Goal: Information Seeking & Learning: Learn about a topic

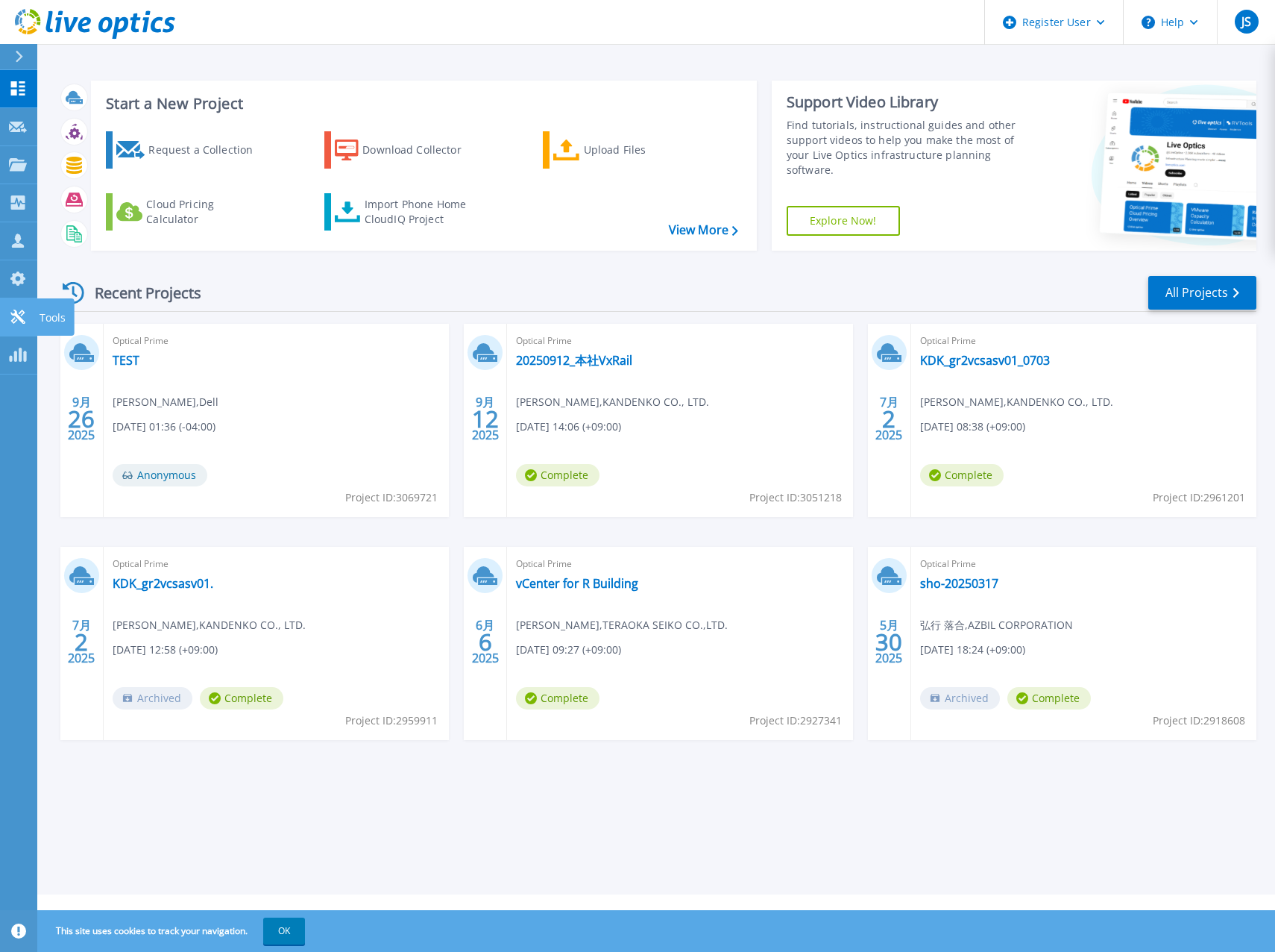
click at [17, 322] on icon at bounding box center [18, 316] width 18 height 14
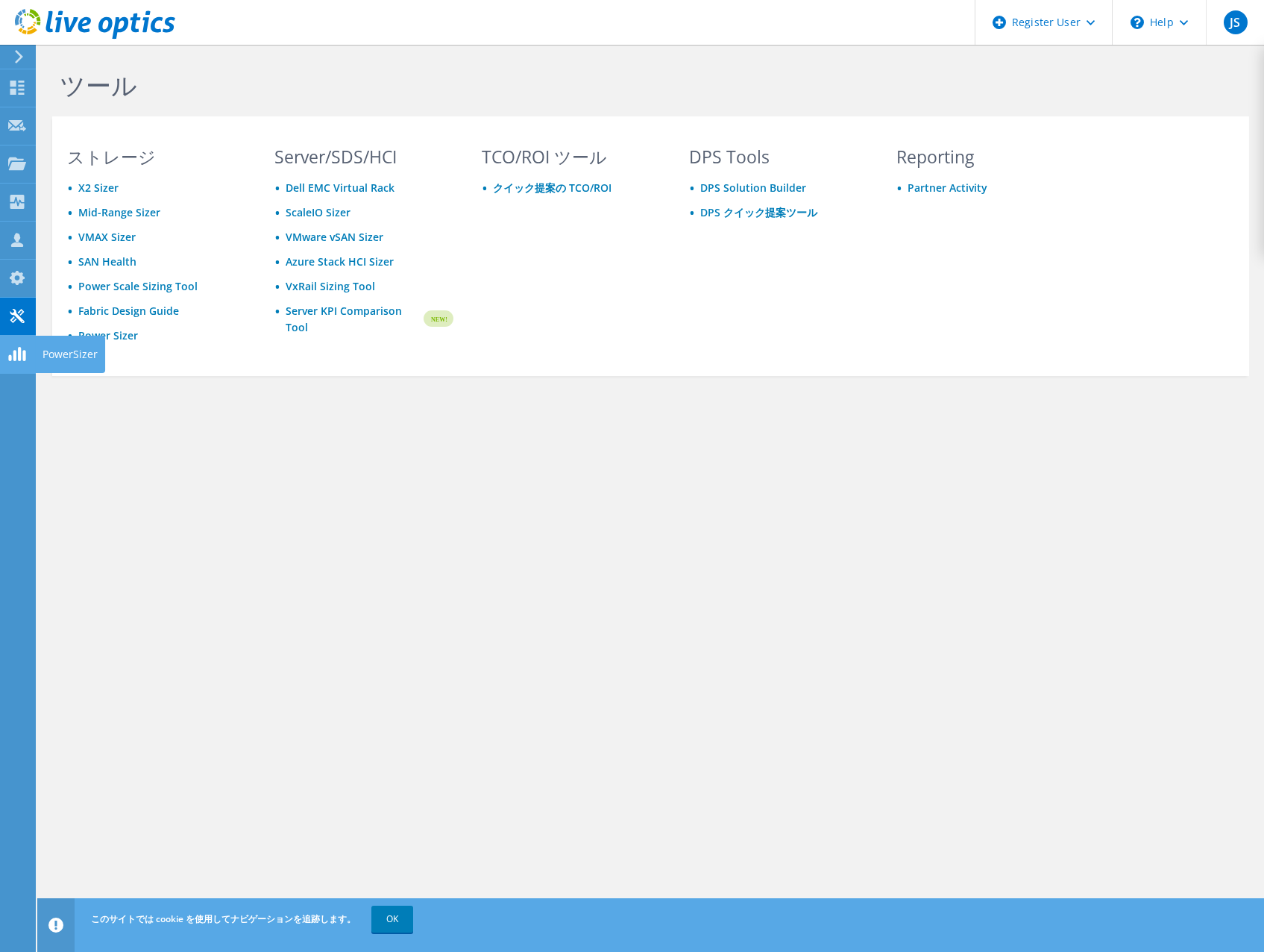
click at [19, 347] on use at bounding box center [16, 354] width 17 height 14
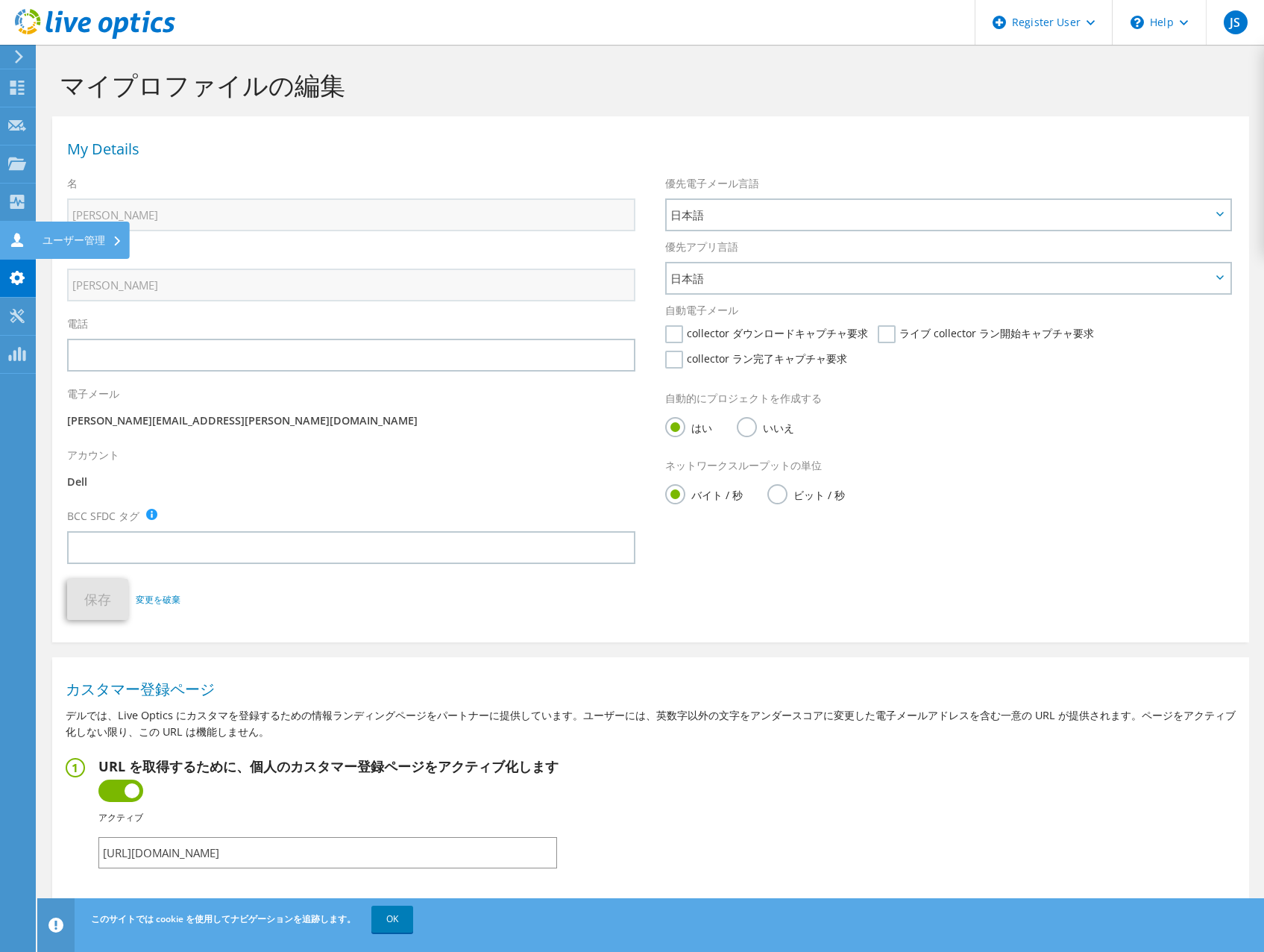
click at [20, 238] on use at bounding box center [17, 239] width 12 height 14
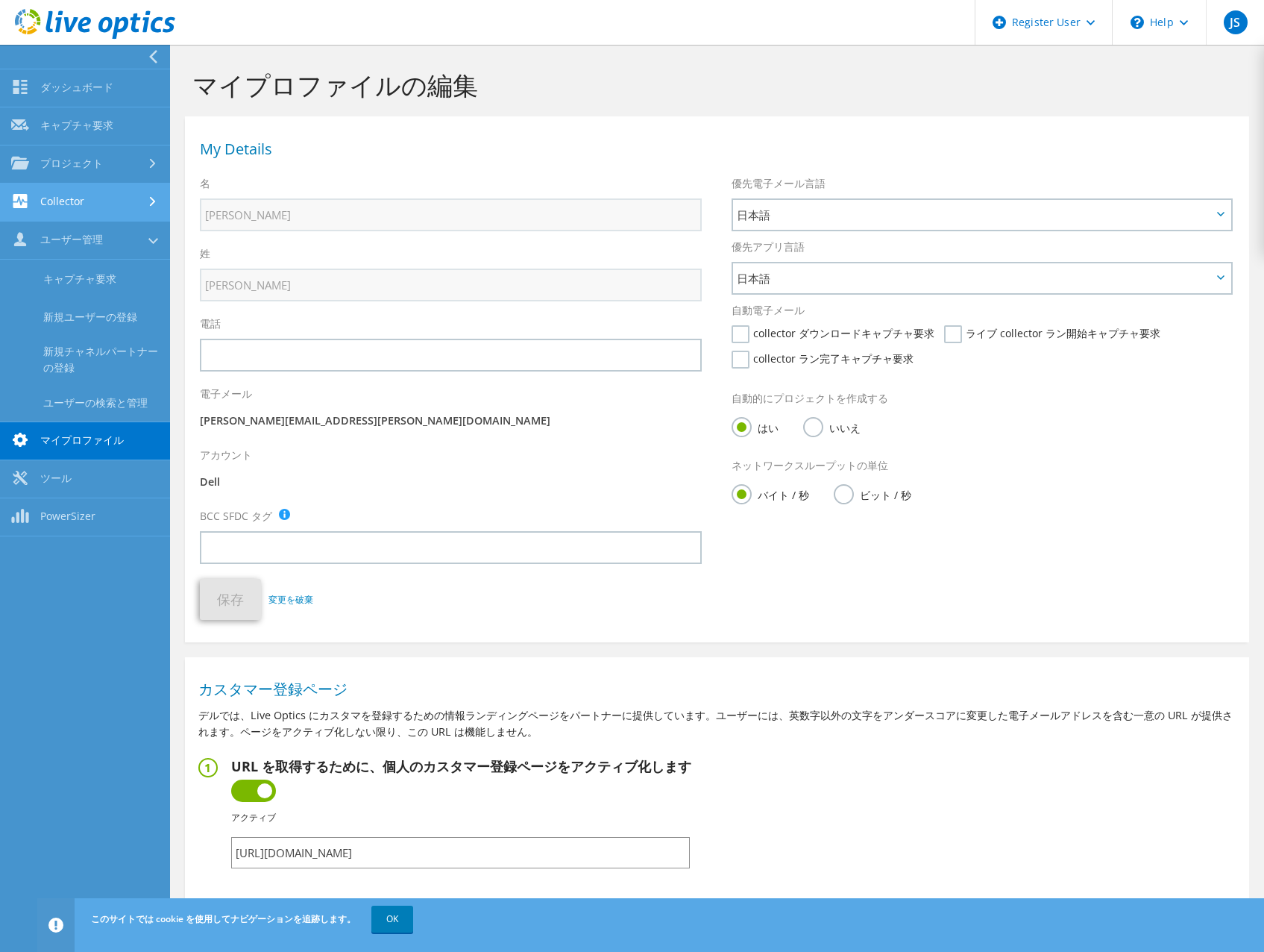
click at [80, 190] on link "Collector" at bounding box center [84, 203] width 170 height 38
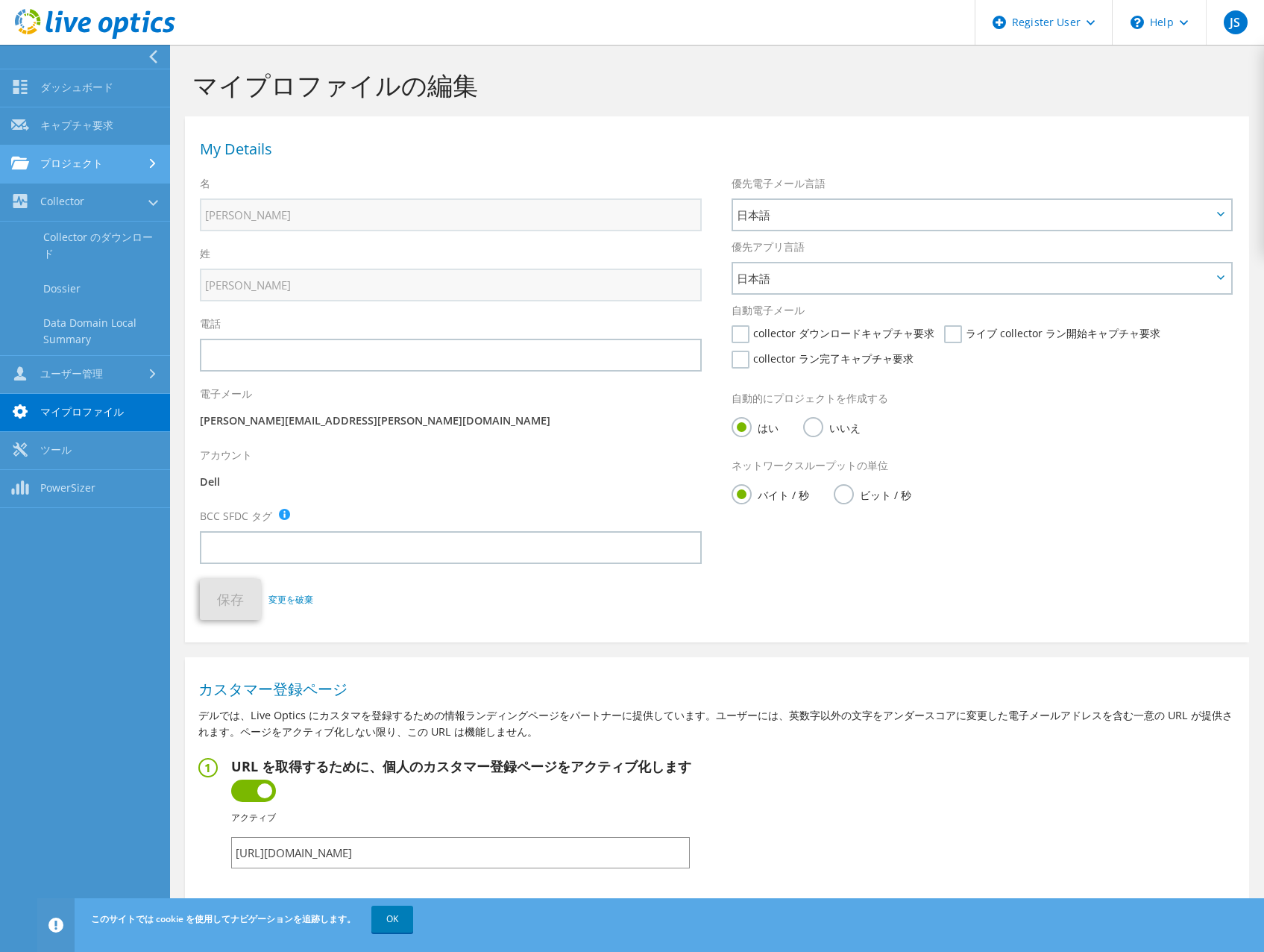
click at [103, 167] on link "プロジェクト" at bounding box center [84, 164] width 170 height 38
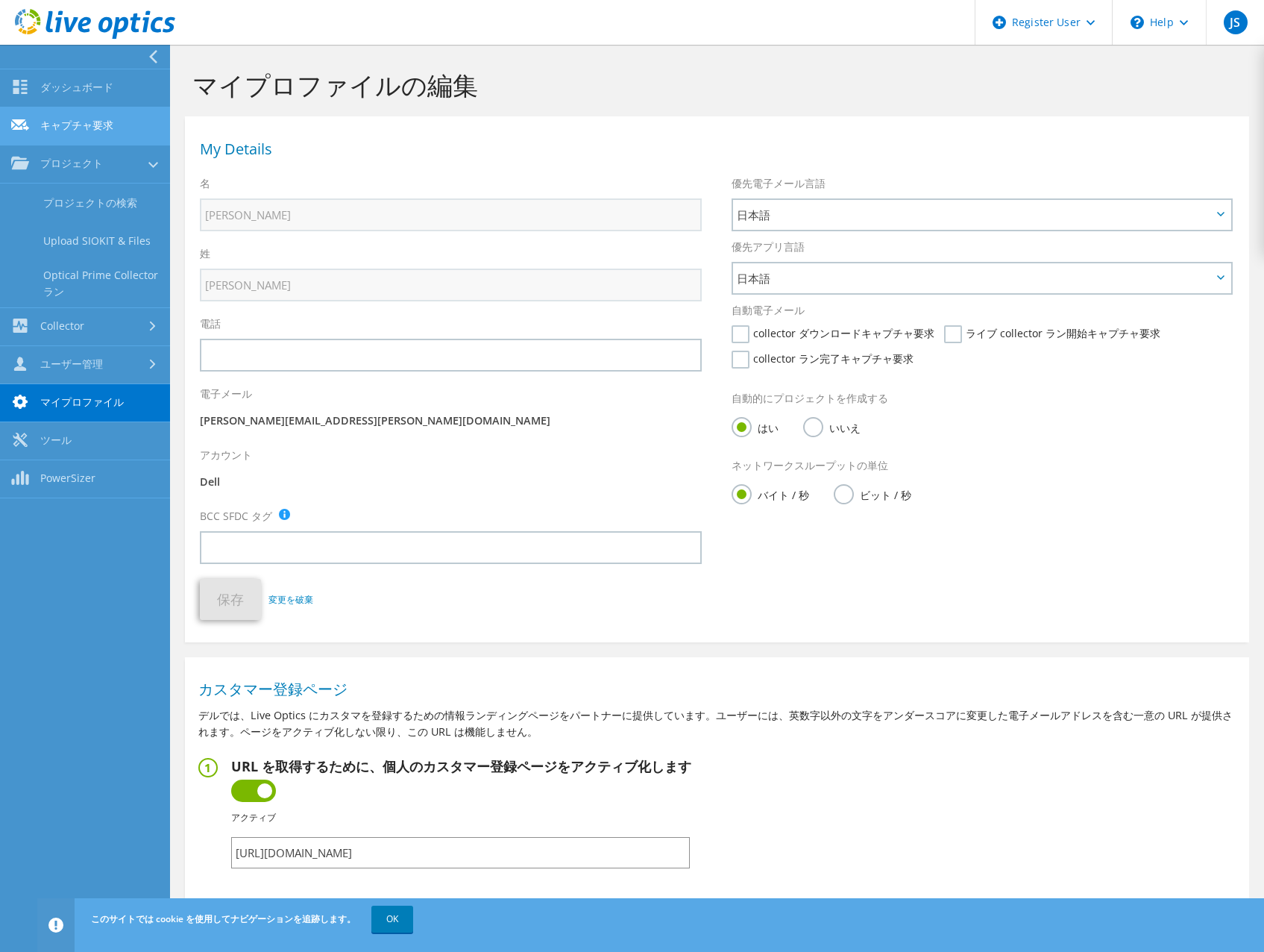
click at [110, 130] on link "キャプチャ要求" at bounding box center [84, 126] width 170 height 38
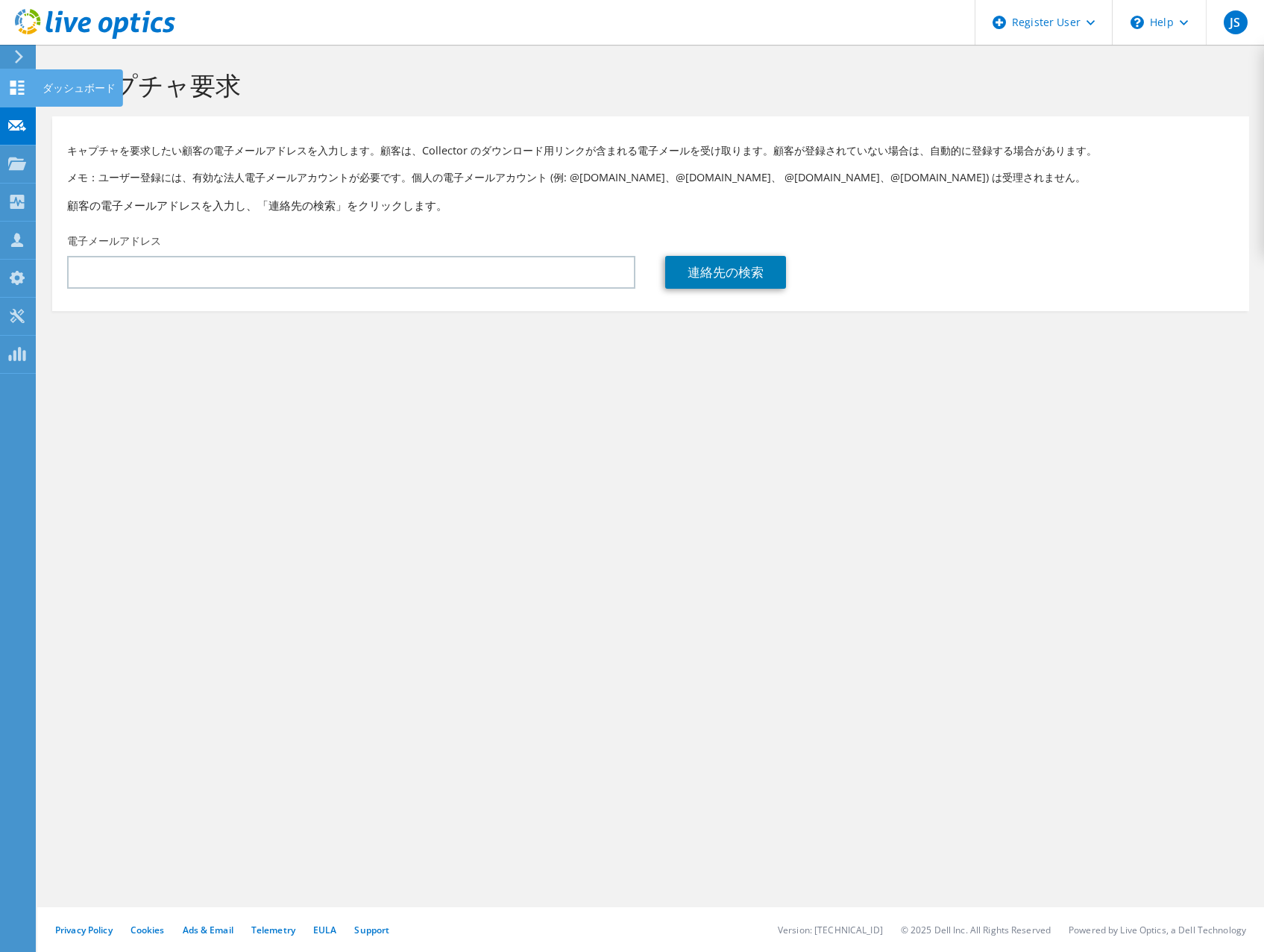
click at [20, 82] on use at bounding box center [18, 87] width 14 height 14
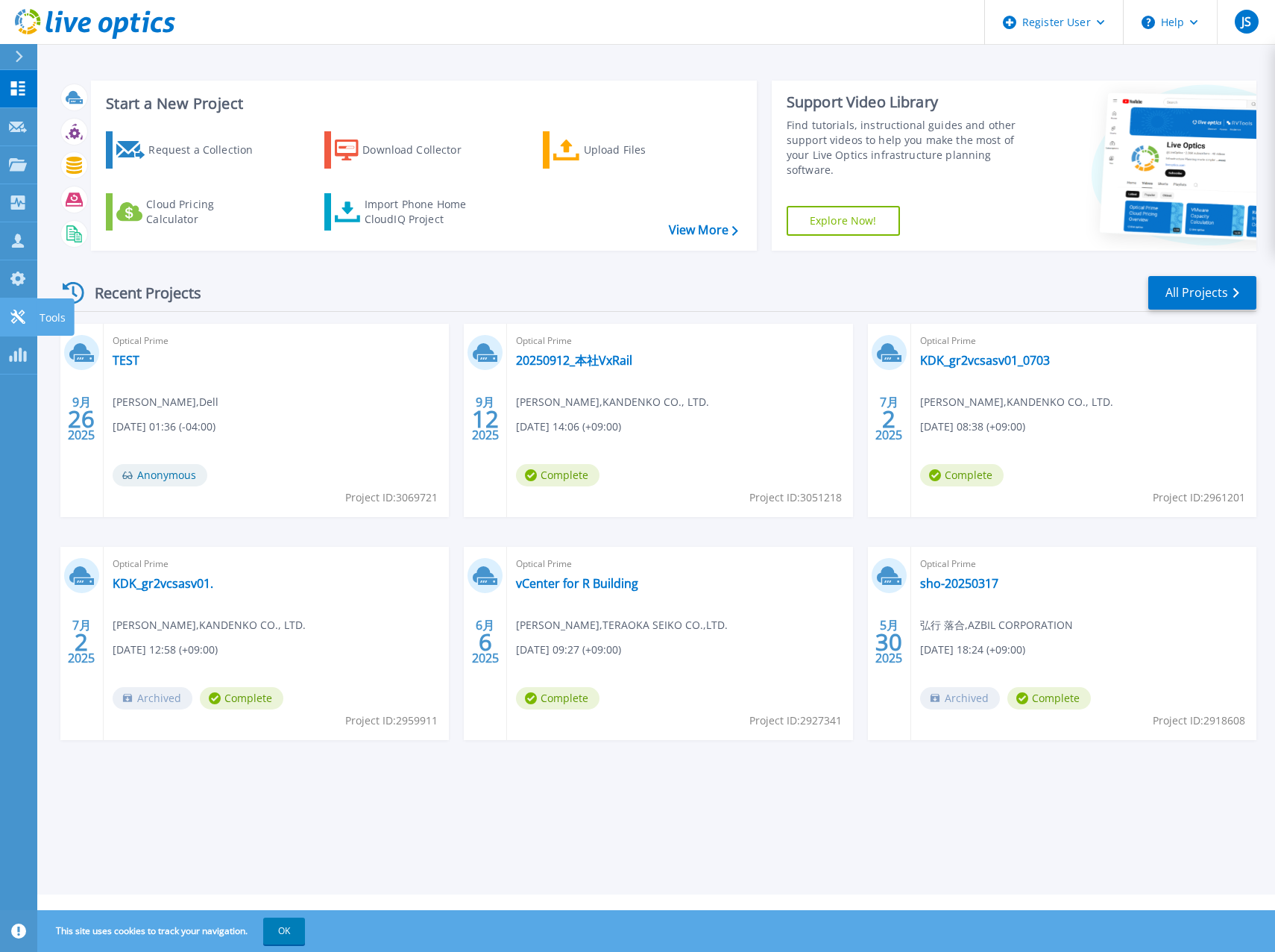
click at [31, 318] on link "Tools Tools" at bounding box center [19, 317] width 38 height 38
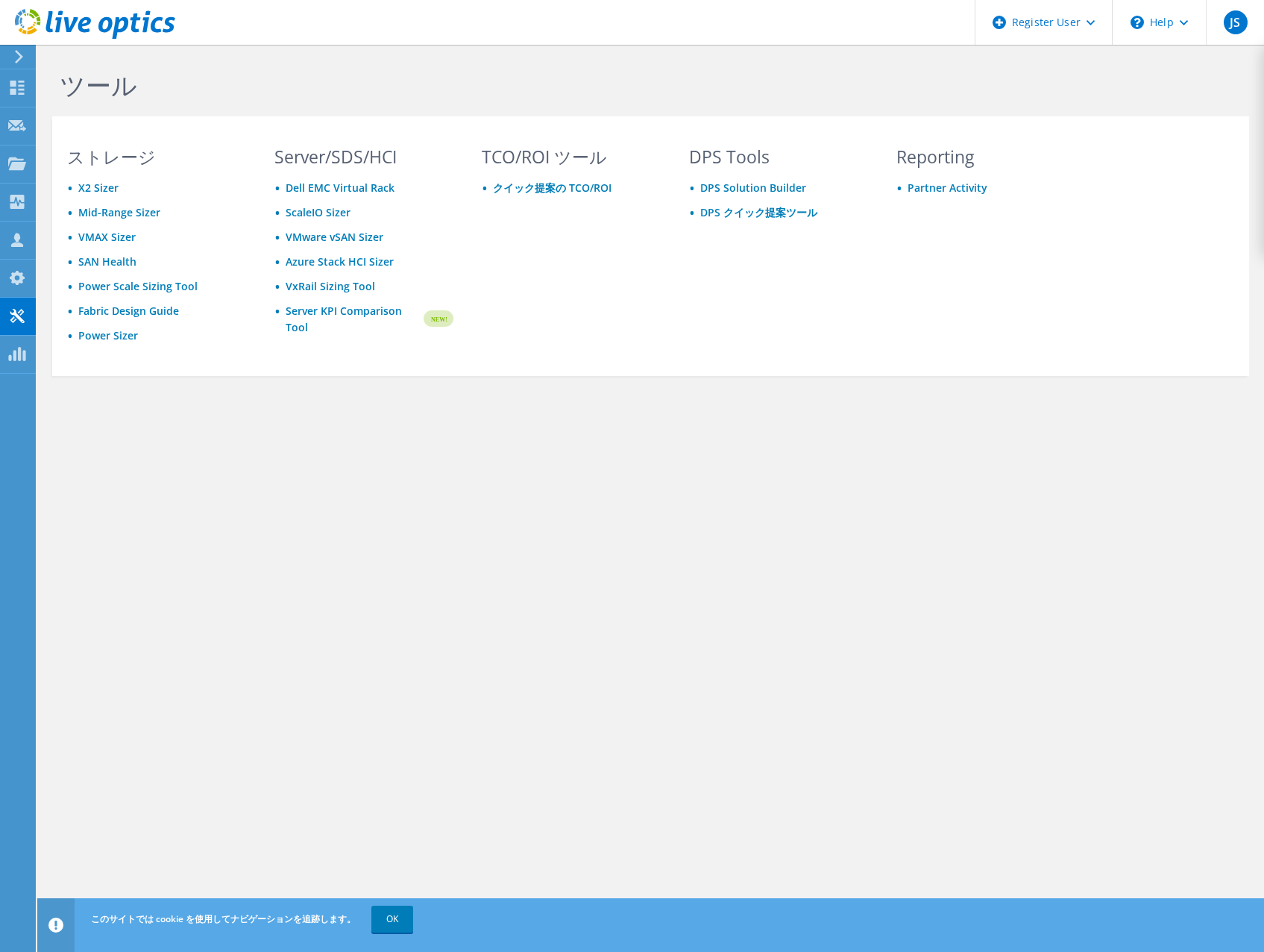
click at [14, 59] on icon at bounding box center [19, 57] width 11 height 14
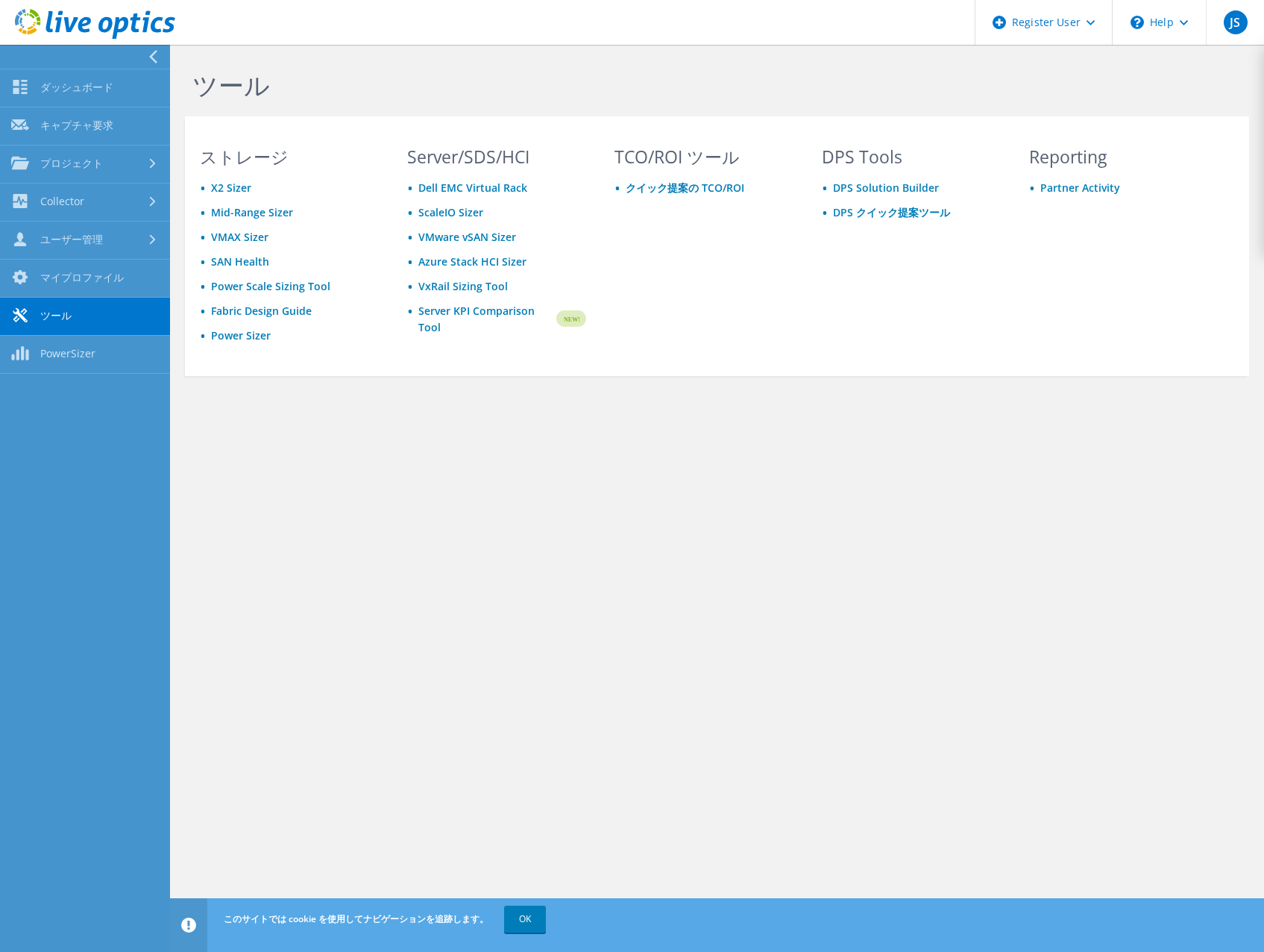
click at [154, 56] on icon at bounding box center [153, 57] width 11 height 14
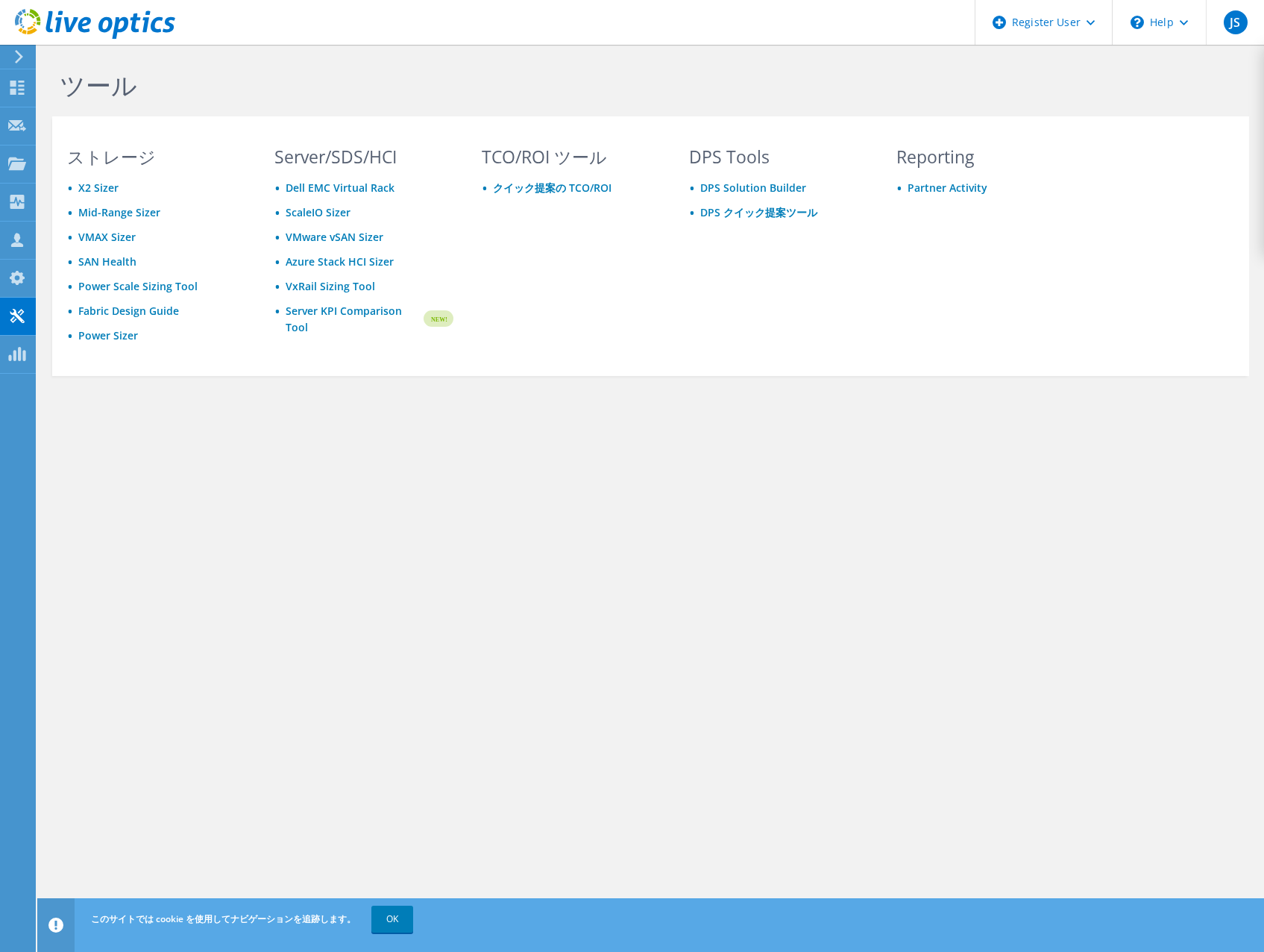
click at [55, 17] on icon at bounding box center [94, 24] width 160 height 31
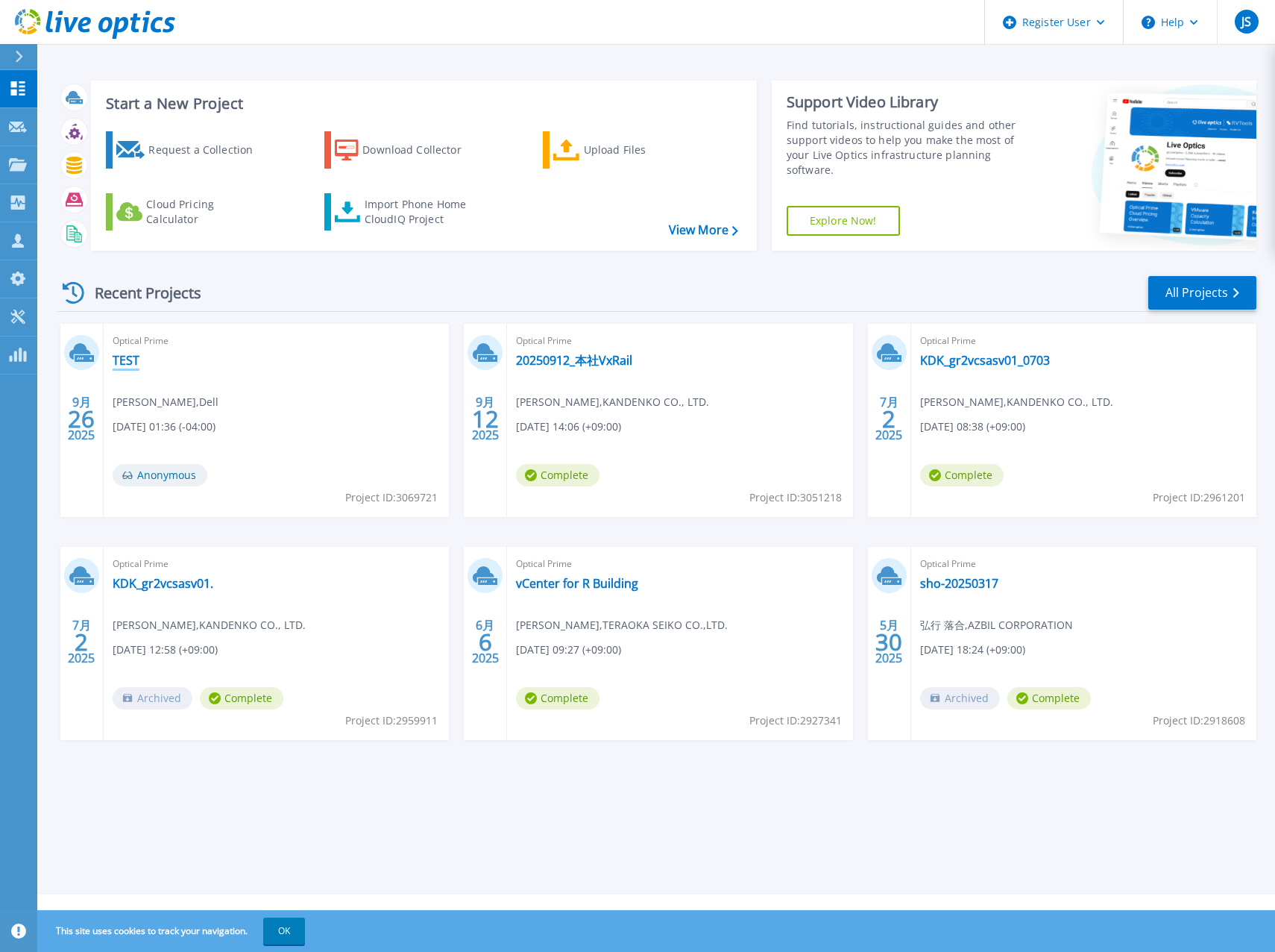
click at [128, 355] on link "TEST" at bounding box center [125, 360] width 27 height 15
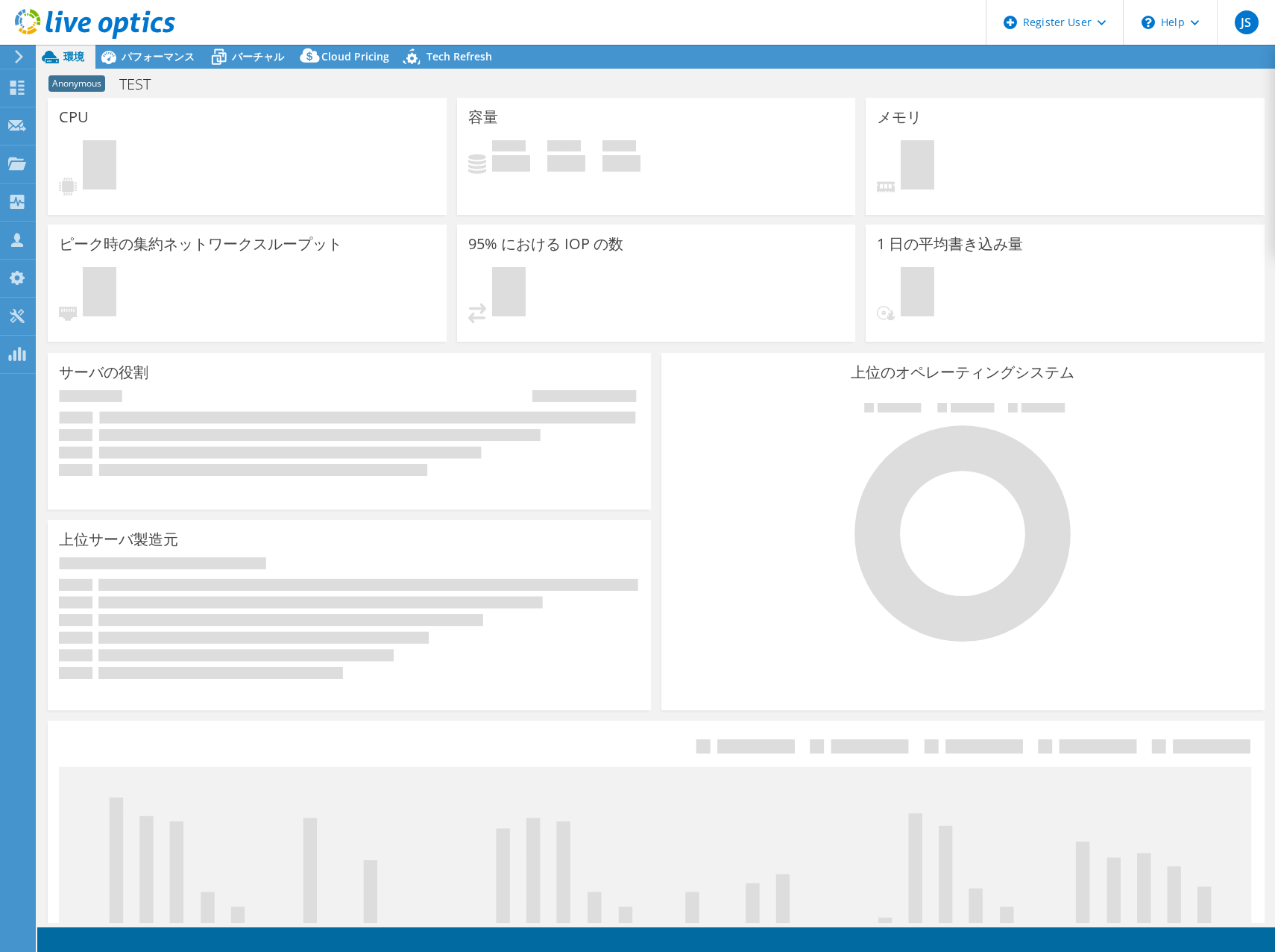
select select "[GEOGRAPHIC_DATA]"
select select "JPY"
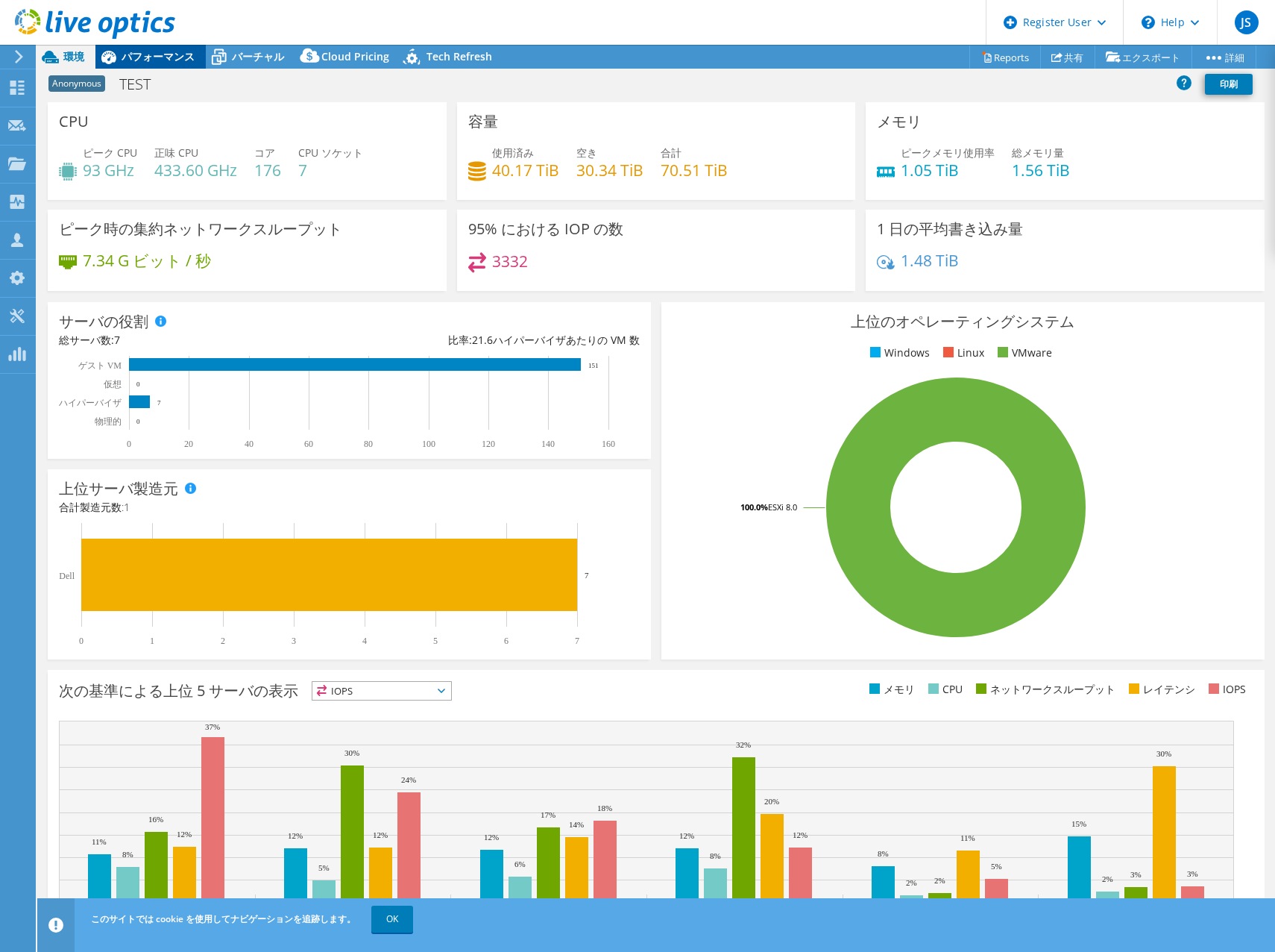
click at [157, 59] on span "パフォーマンス" at bounding box center [158, 57] width 74 height 14
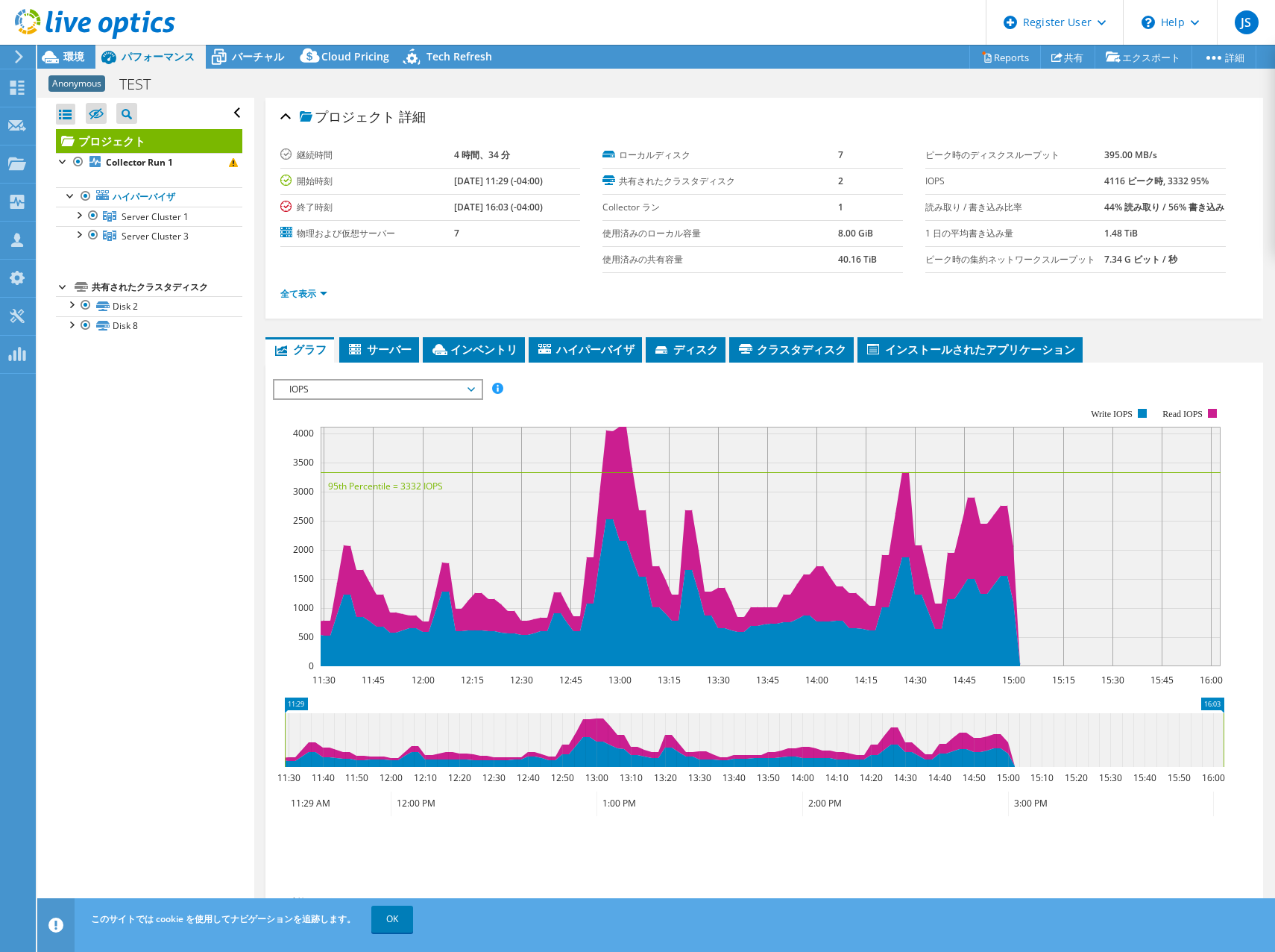
click at [62, 44] on div at bounding box center [87, 25] width 175 height 50
click at [64, 56] on span "環境" at bounding box center [74, 57] width 21 height 14
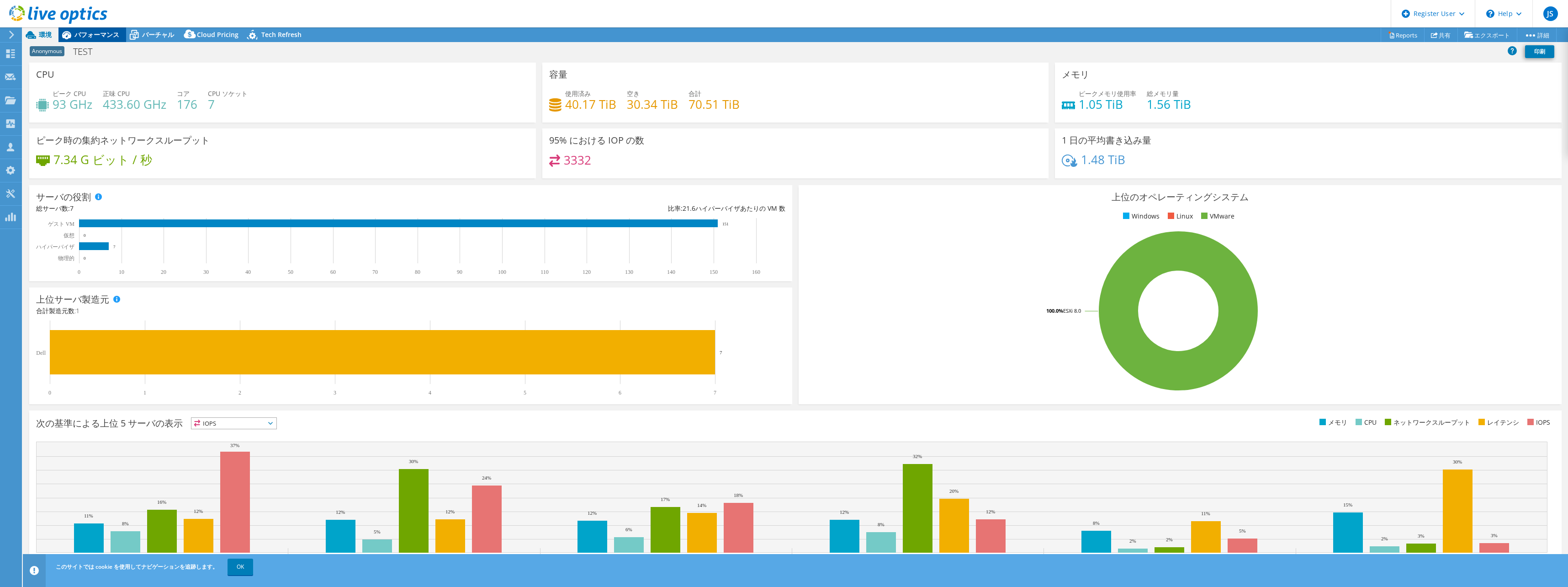
click at [87, 35] on span "パフォーマンス" at bounding box center [97, 35] width 45 height 9
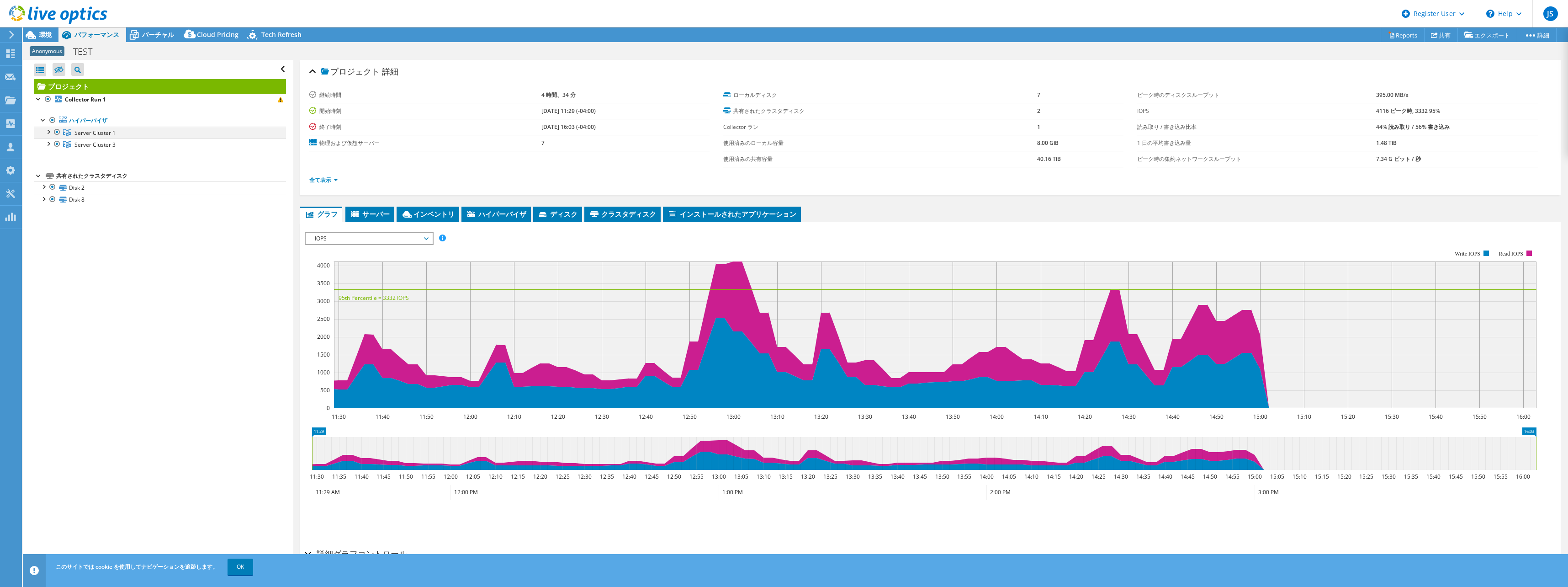
click at [49, 132] on div at bounding box center [47, 131] width 9 height 9
click at [89, 142] on link "Server 1" at bounding box center [160, 144] width 252 height 12
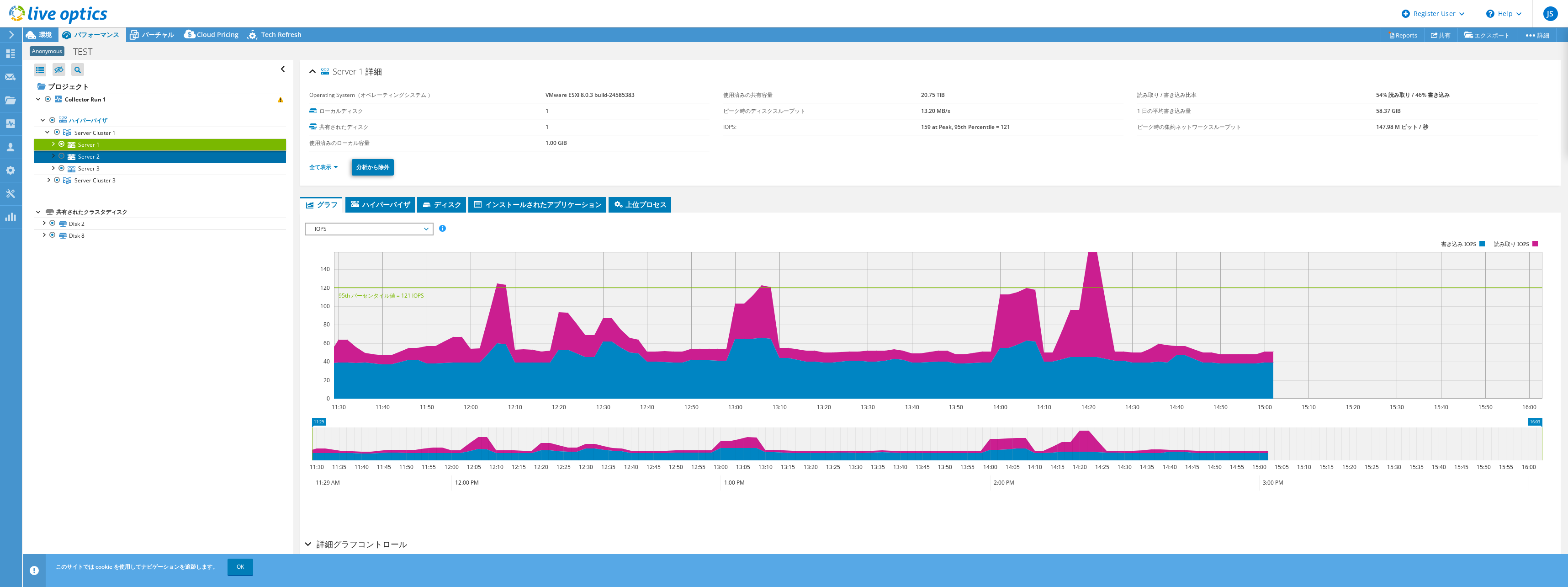
click at [93, 155] on link "Server 2" at bounding box center [160, 156] width 252 height 12
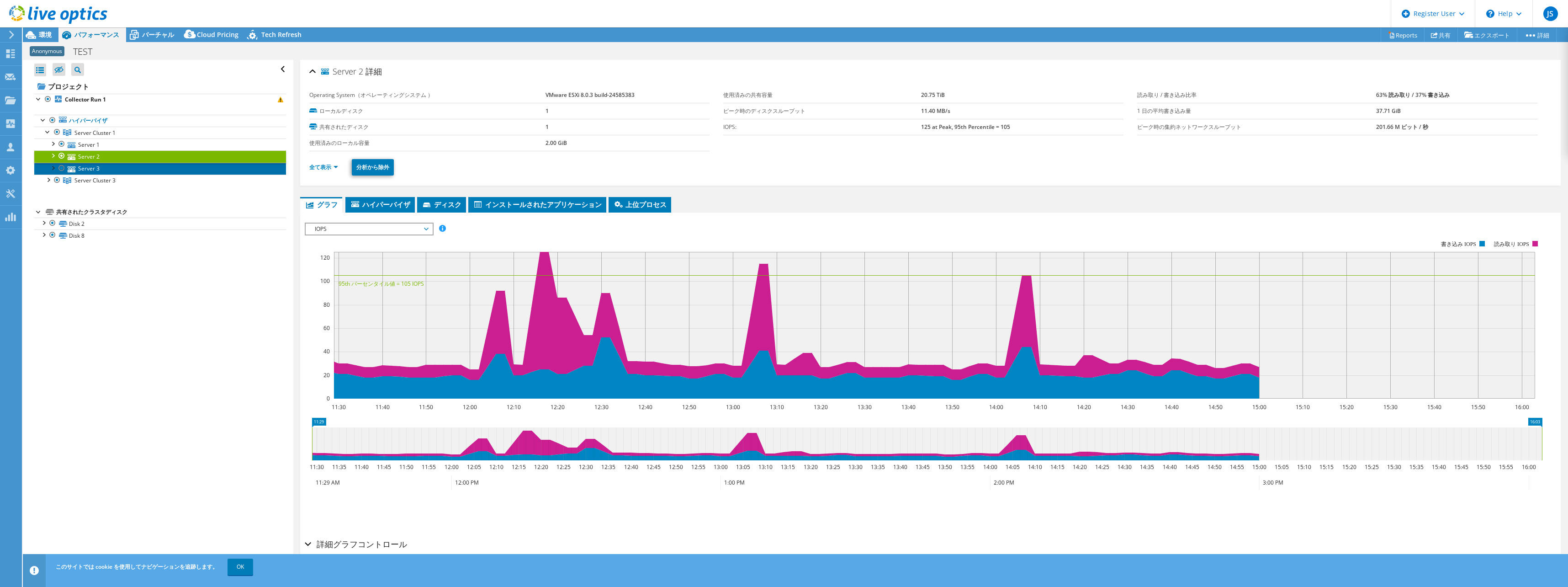
click at [91, 169] on link "Server 3" at bounding box center [160, 169] width 252 height 12
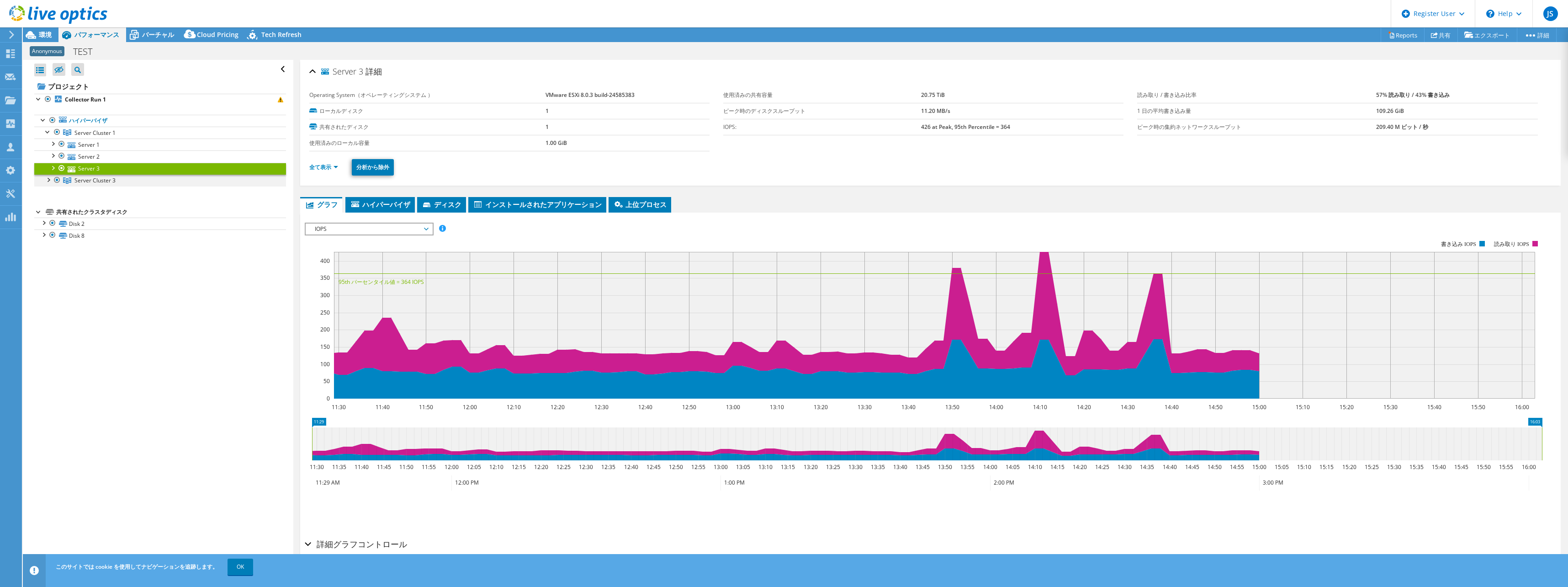
click at [48, 180] on div at bounding box center [47, 179] width 9 height 9
click at [94, 191] on link "Server 4" at bounding box center [160, 192] width 252 height 12
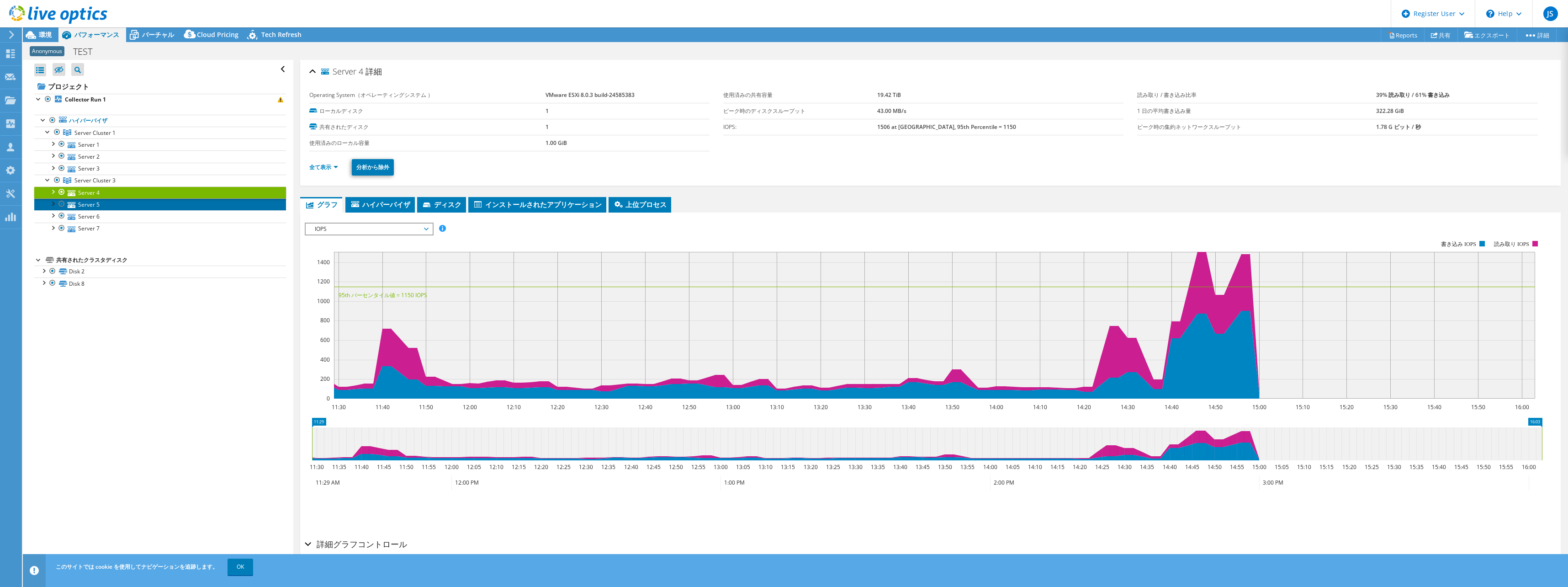
click at [94, 208] on link "Server 5" at bounding box center [160, 205] width 252 height 12
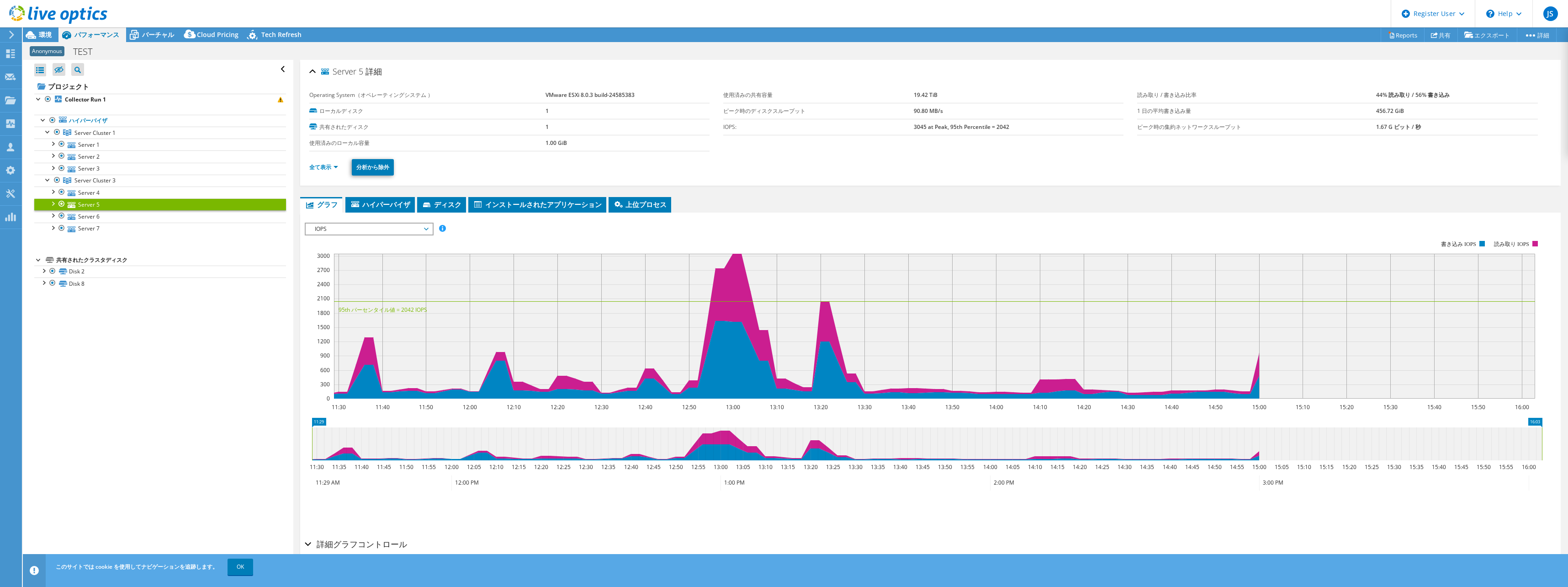
click at [389, 236] on rect at bounding box center [923, 320] width 1237 height 183
click at [410, 222] on div "IOPS ディスクスループット IO サイズ レイテンシ キュー深度 CPU の割合 メモリ ページフォールト 参加 ネットワークスループット 上位サーバ（ペ…" at bounding box center [931, 376] width 1251 height 317
click at [413, 225] on span "IOPS" at bounding box center [369, 229] width 117 height 11
click at [252, 345] on div "すべて開く すべて閉じる 除外されたノードを非表示 プロジェクトツリーフィルタ" at bounding box center [158, 314] width 270 height 509
click at [155, 35] on span "バーチャル" at bounding box center [158, 35] width 32 height 9
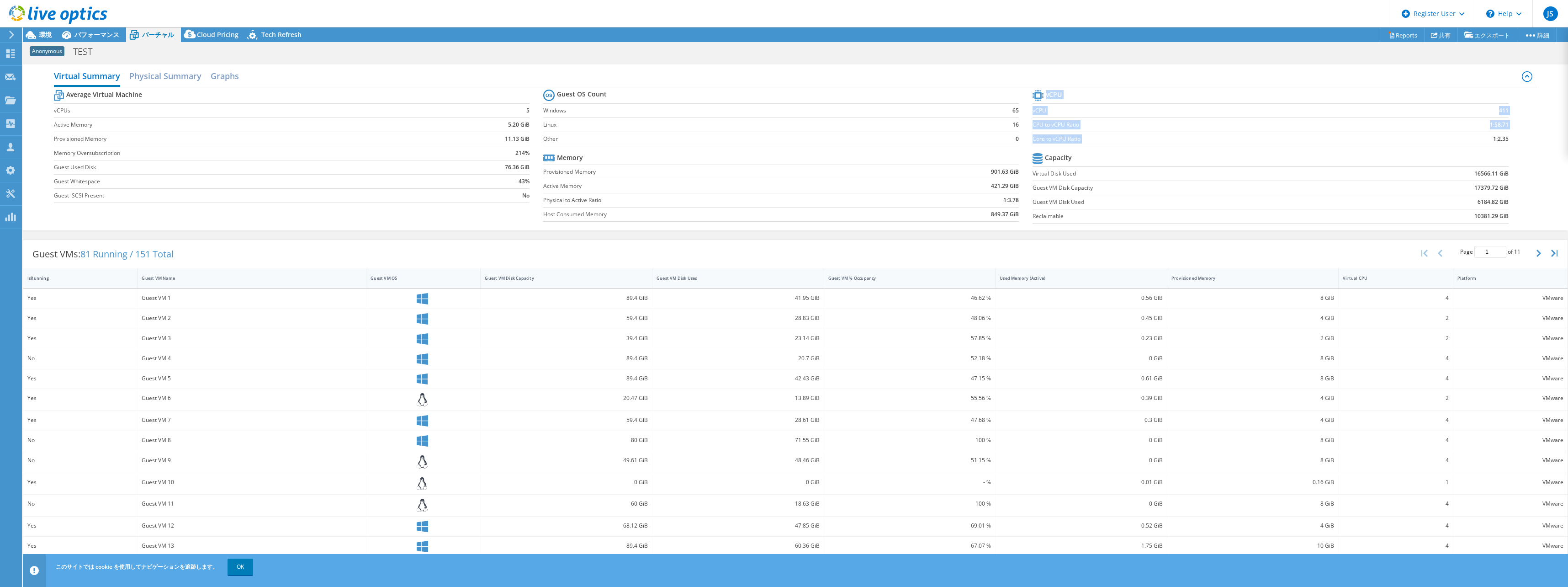
drag, startPoint x: 1483, startPoint y: 140, endPoint x: 1505, endPoint y: 140, distance: 22.0
click at [781, 140] on section "vCPU vCPU 411 CPU to vCPU Ratio 1:58.71 Core to vCPU Ratio 1:2.35 Capacity Virt…" at bounding box center [1277, 158] width 489 height 140
drag, startPoint x: 1505, startPoint y: 140, endPoint x: 1496, endPoint y: 151, distance: 14.2
click at [781, 151] on td at bounding box center [1426, 159] width 164 height 16
click at [172, 76] on h2 "Physical Summary" at bounding box center [165, 77] width 72 height 20
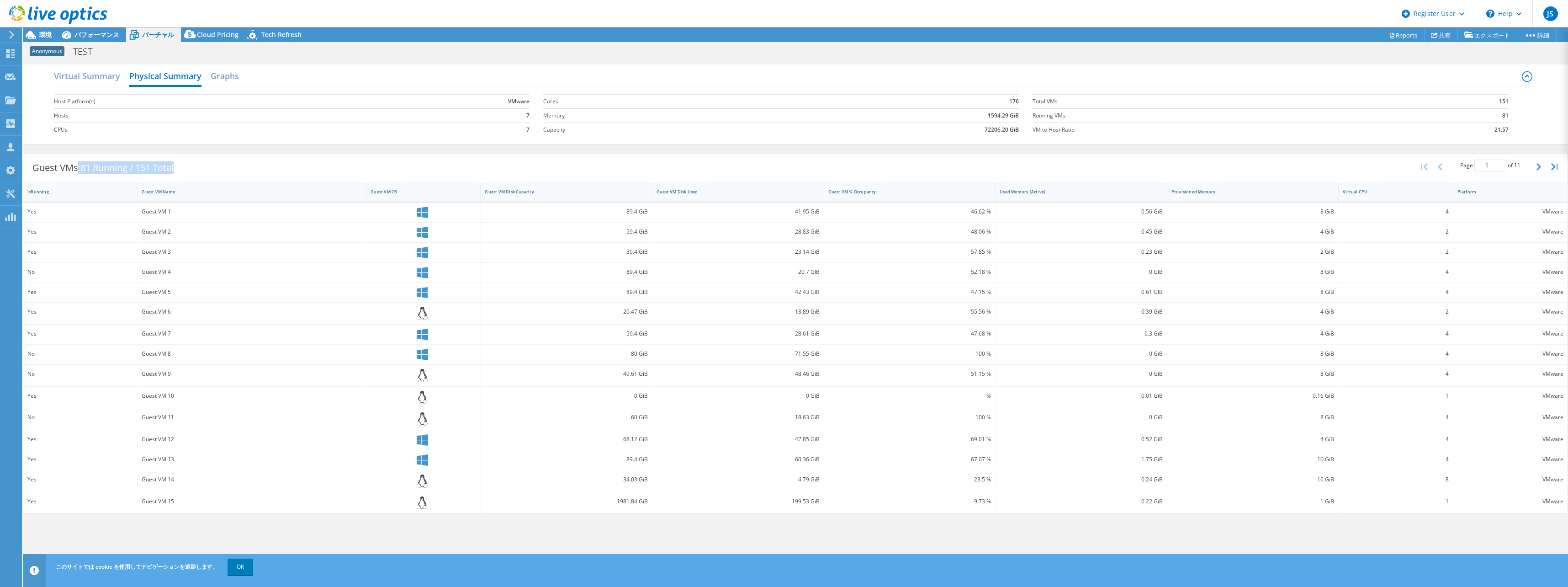
drag, startPoint x: 76, startPoint y: 169, endPoint x: 192, endPoint y: 178, distance: 116.3
click at [192, 178] on div "Guest VMs: 81 Running / 151 Total Page 1 of 11 5 rows 10 rows 20 rows 25 rows 5…" at bounding box center [795, 167] width 1544 height 29
drag, startPoint x: 192, startPoint y: 178, endPoint x: 96, endPoint y: 181, distance: 96.0
click at [96, 182] on div "IsRunning" at bounding box center [80, 192] width 114 height 19
click at [156, 192] on div "Guest VM Name" at bounding box center [247, 192] width 209 height 6
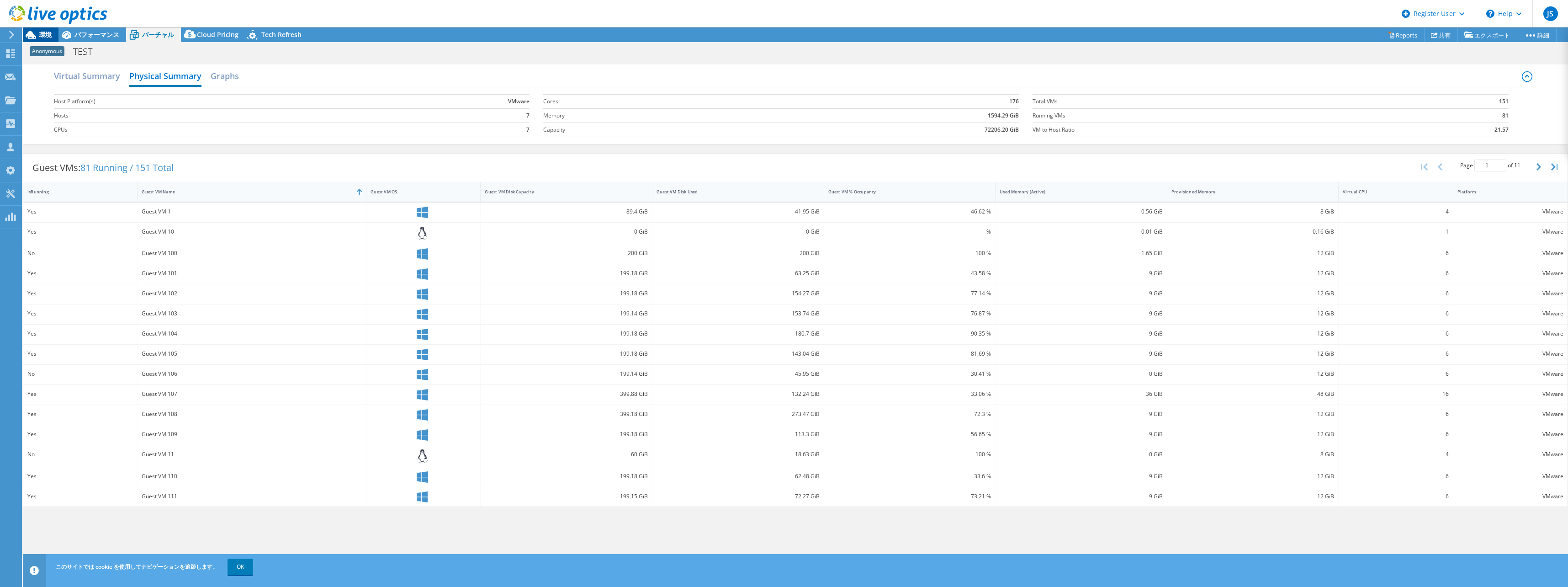
click at [41, 36] on span "環境" at bounding box center [45, 35] width 13 height 9
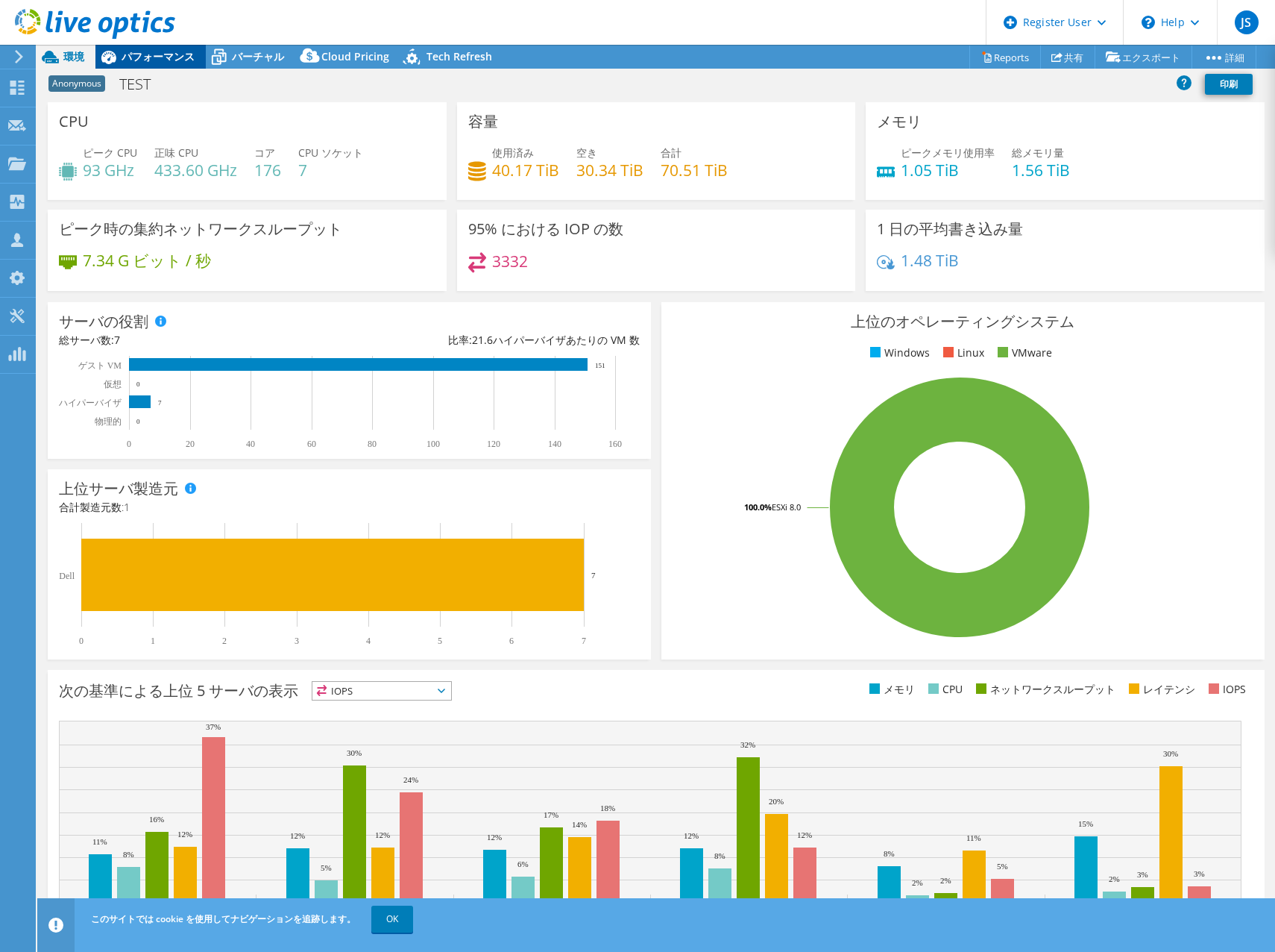
click at [158, 62] on span "パフォーマンス" at bounding box center [158, 57] width 74 height 14
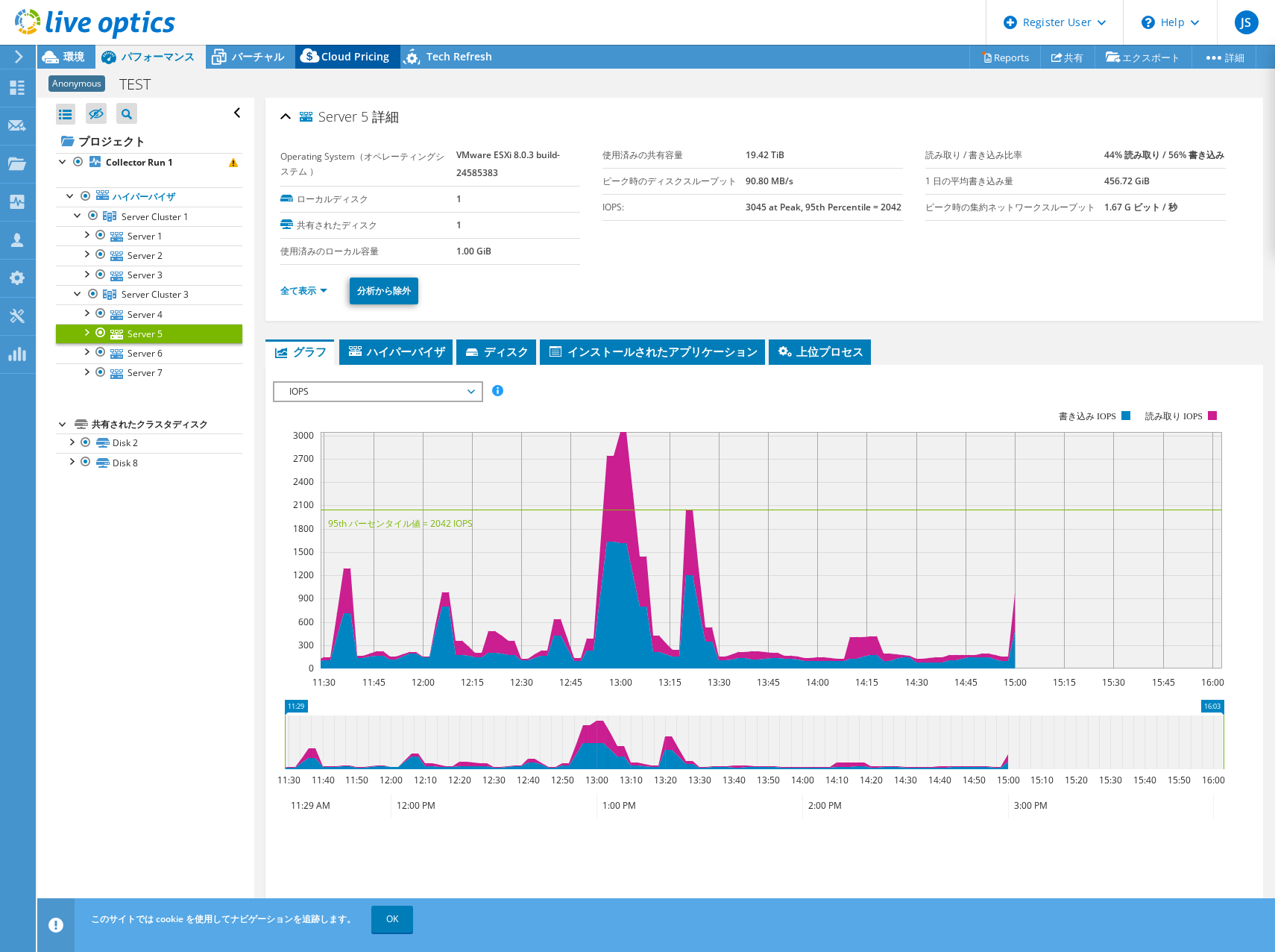
click at [344, 52] on span "Cloud Pricing" at bounding box center [356, 57] width 68 height 14
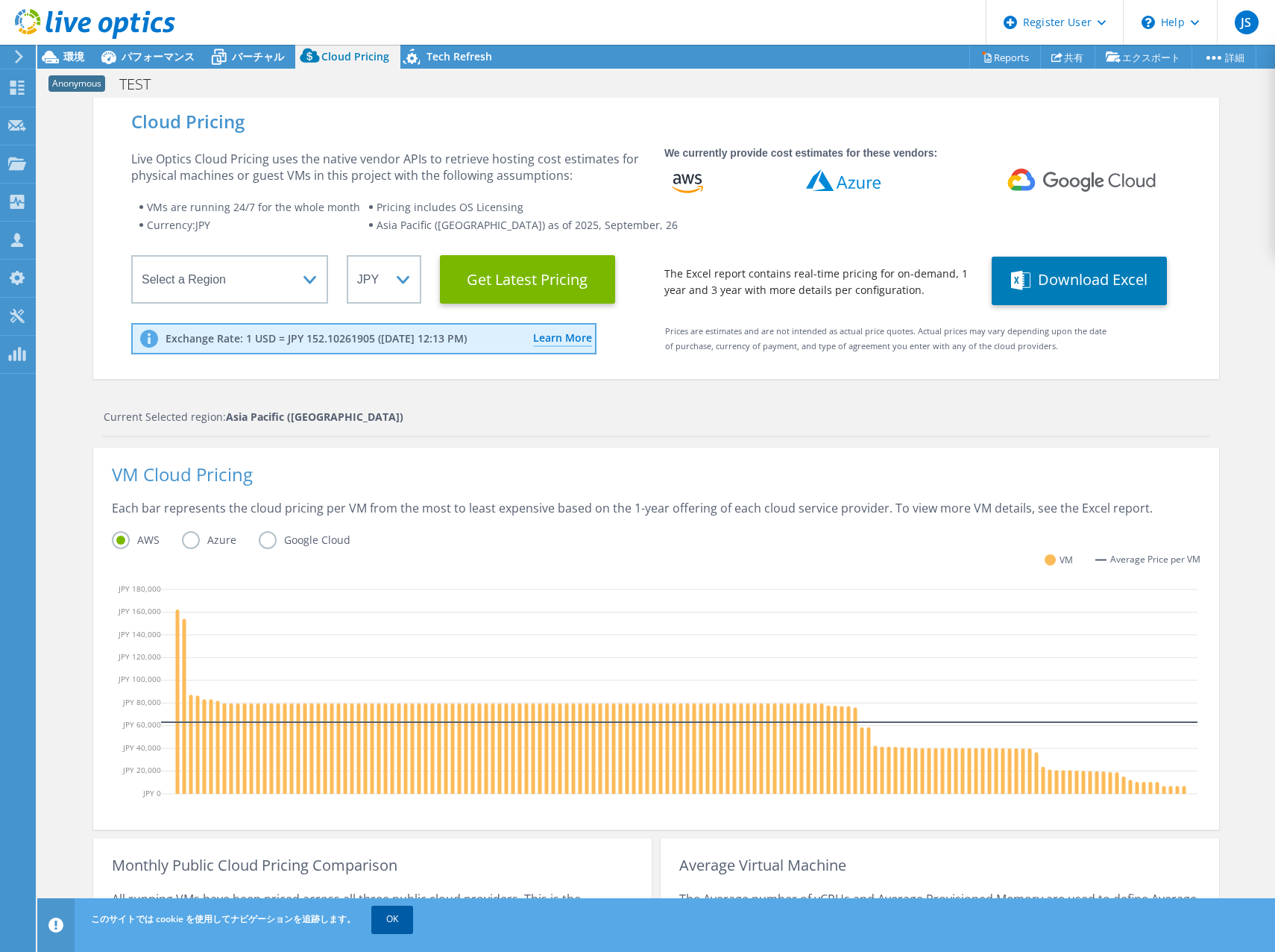
click at [404, 919] on link "OK" at bounding box center [393, 918] width 42 height 27
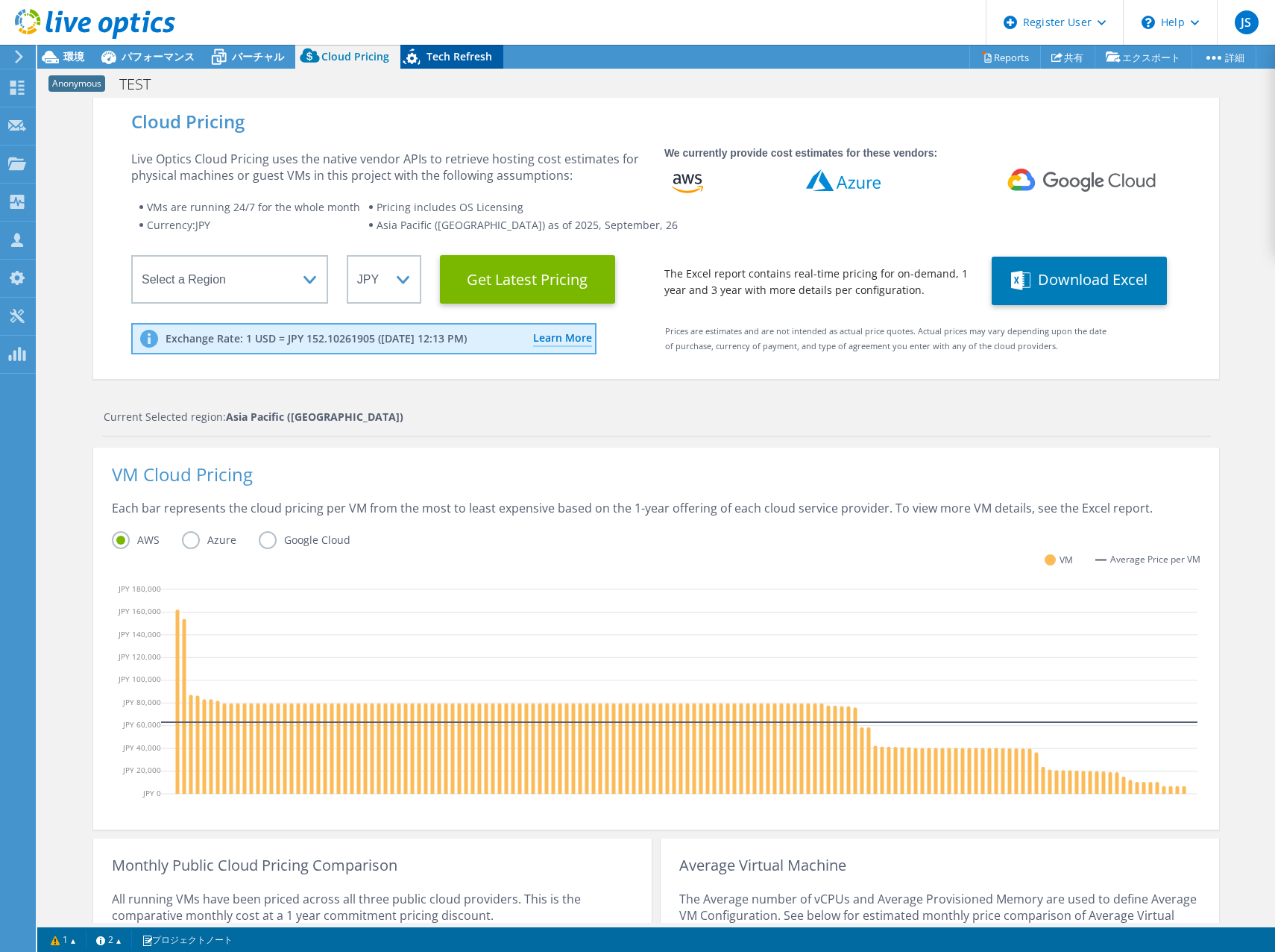
click at [405, 60] on icon at bounding box center [411, 57] width 17 height 17
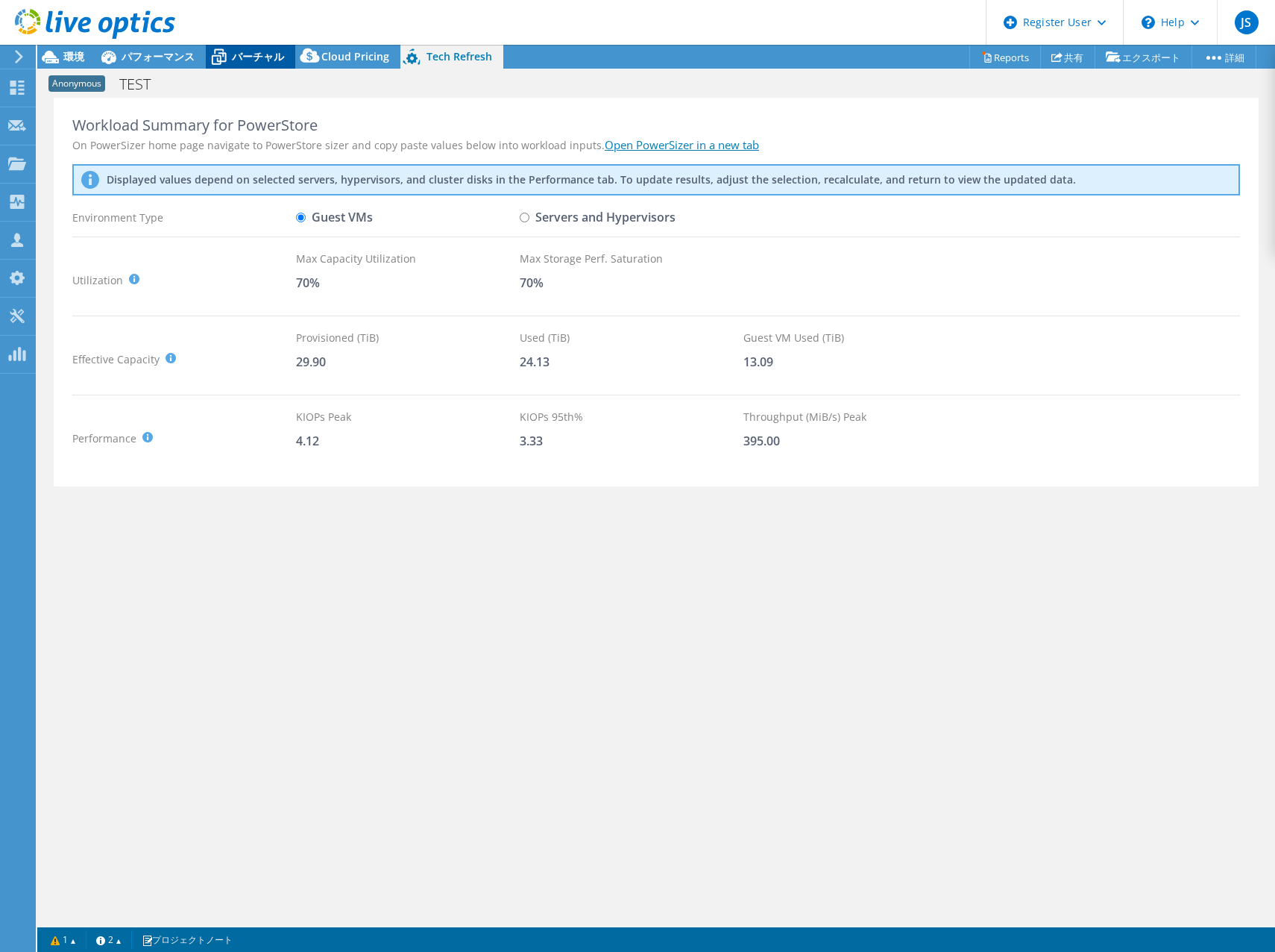
click at [244, 56] on span "バーチャル" at bounding box center [257, 57] width 53 height 14
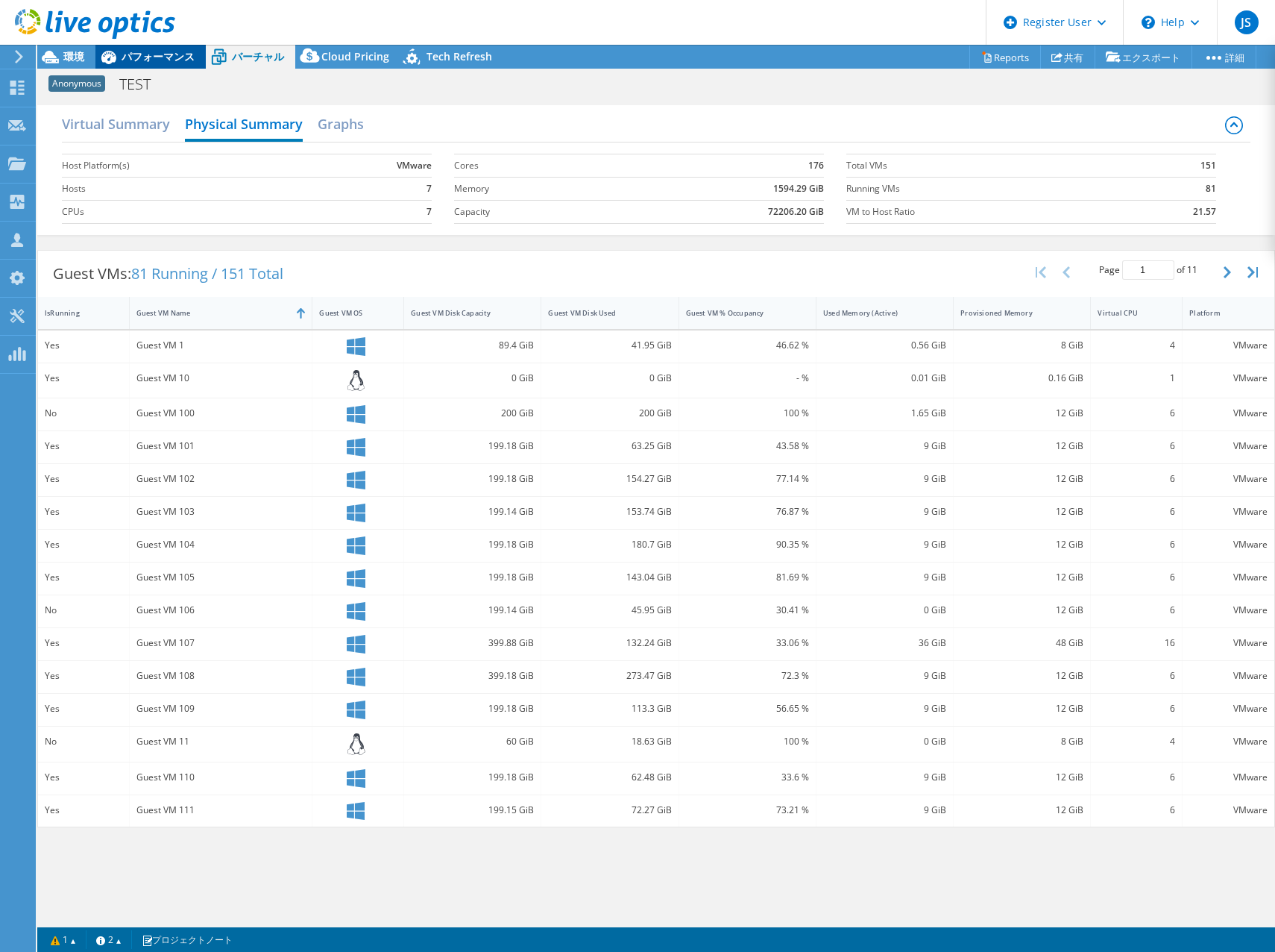
click at [166, 56] on span "パフォーマンス" at bounding box center [158, 57] width 74 height 14
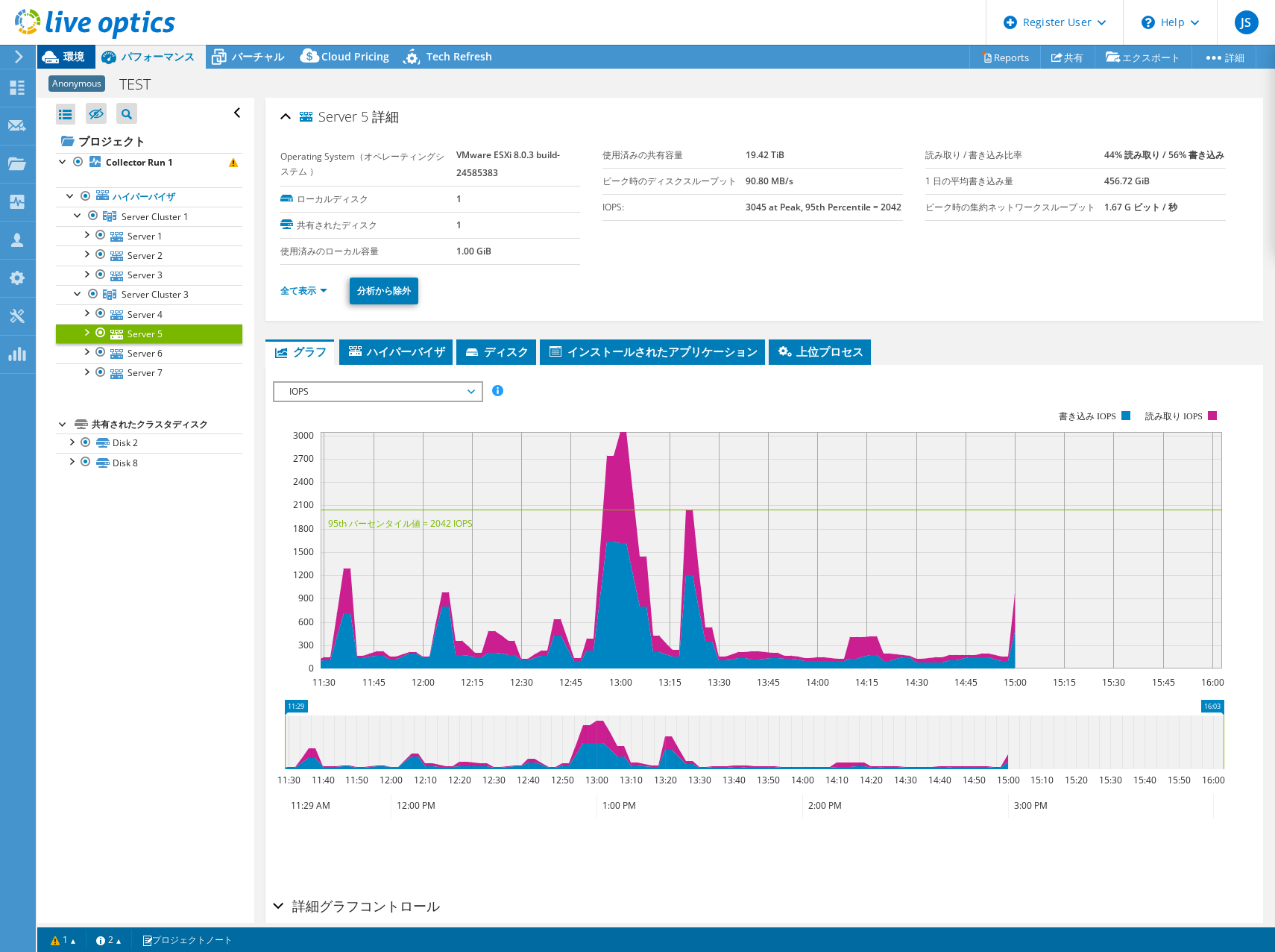
click at [72, 56] on span "環境" at bounding box center [74, 57] width 21 height 14
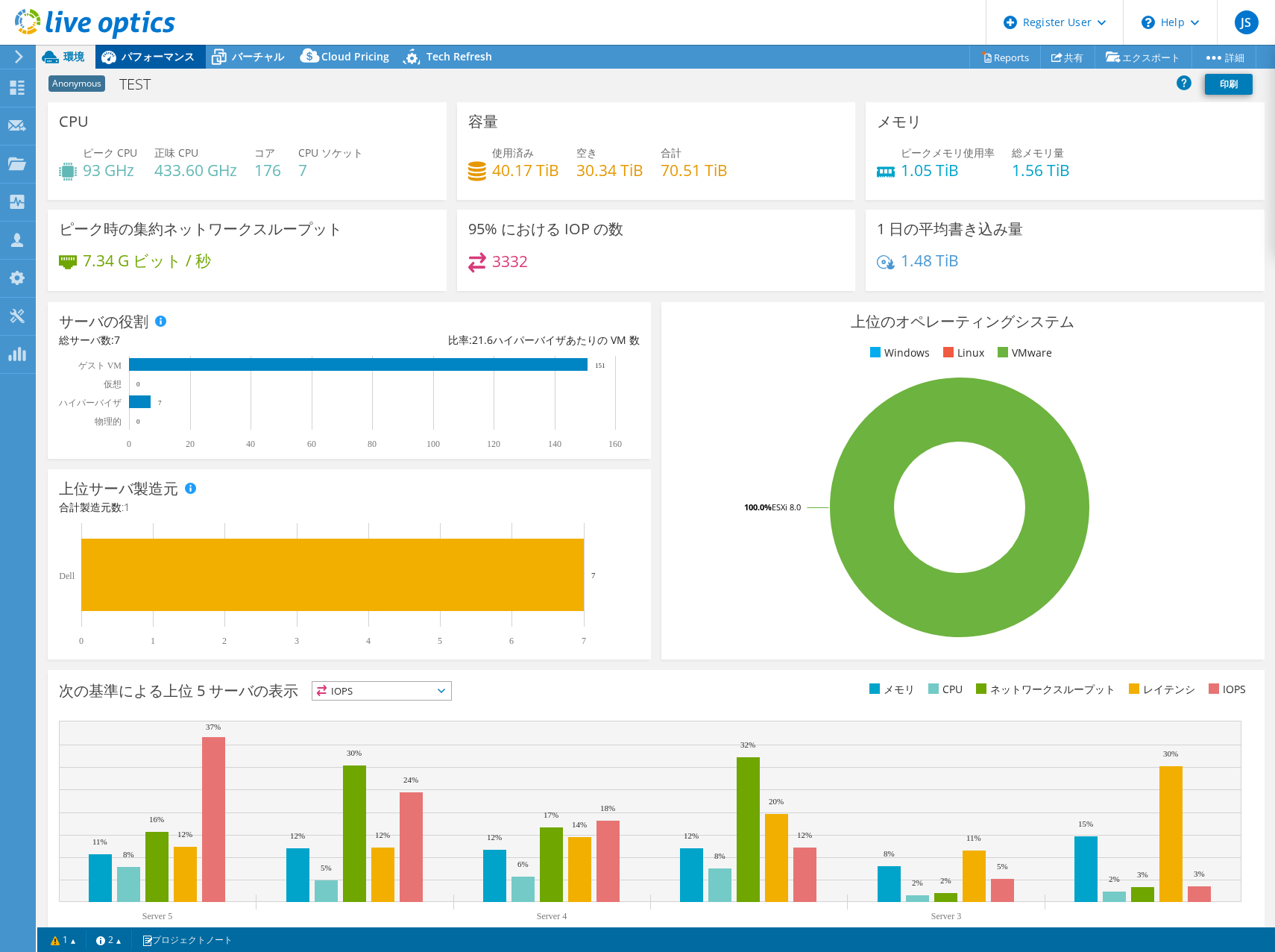
click at [134, 54] on span "パフォーマンス" at bounding box center [158, 57] width 74 height 14
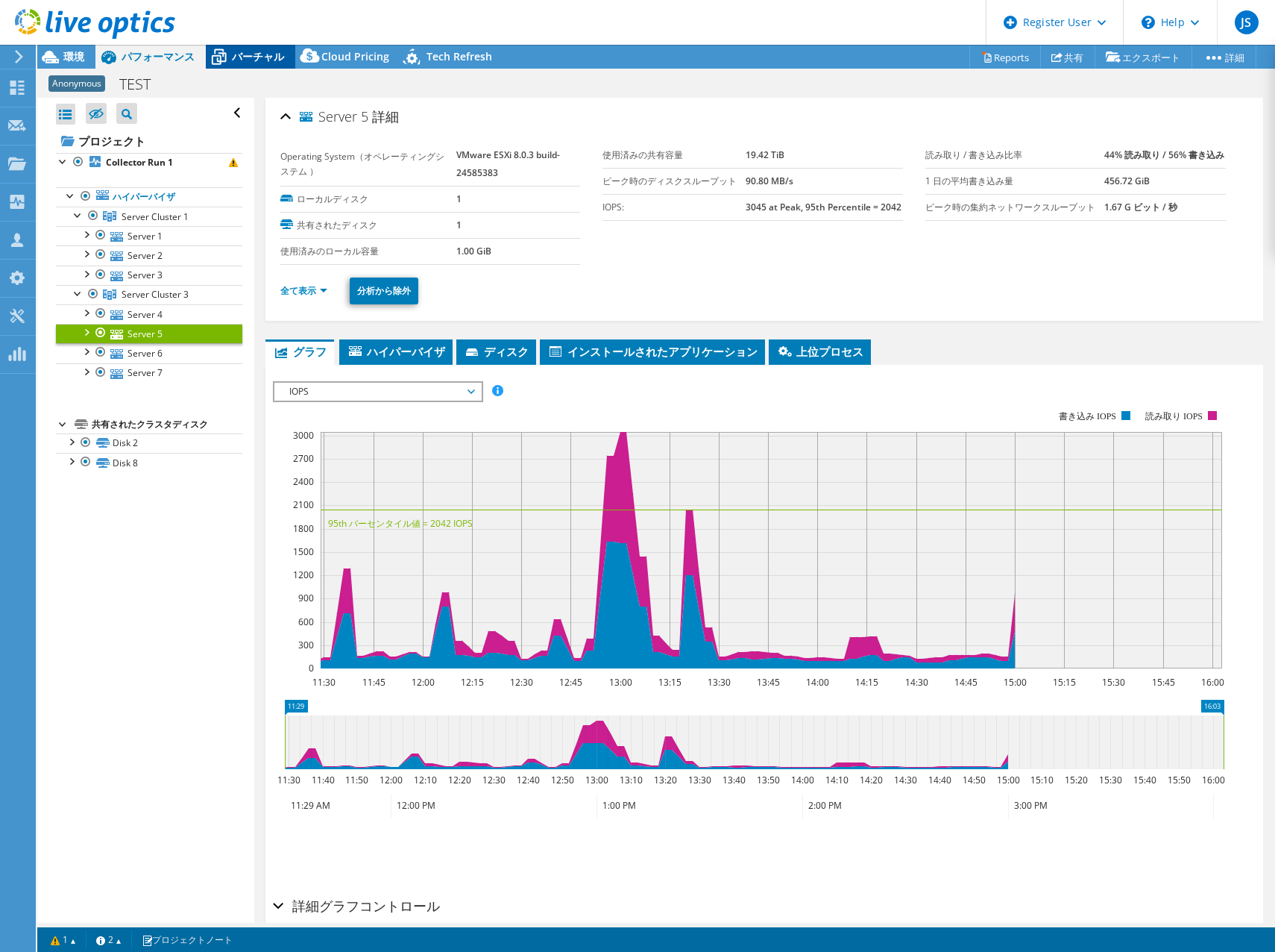
click at [246, 53] on span "バーチャル" at bounding box center [257, 57] width 53 height 14
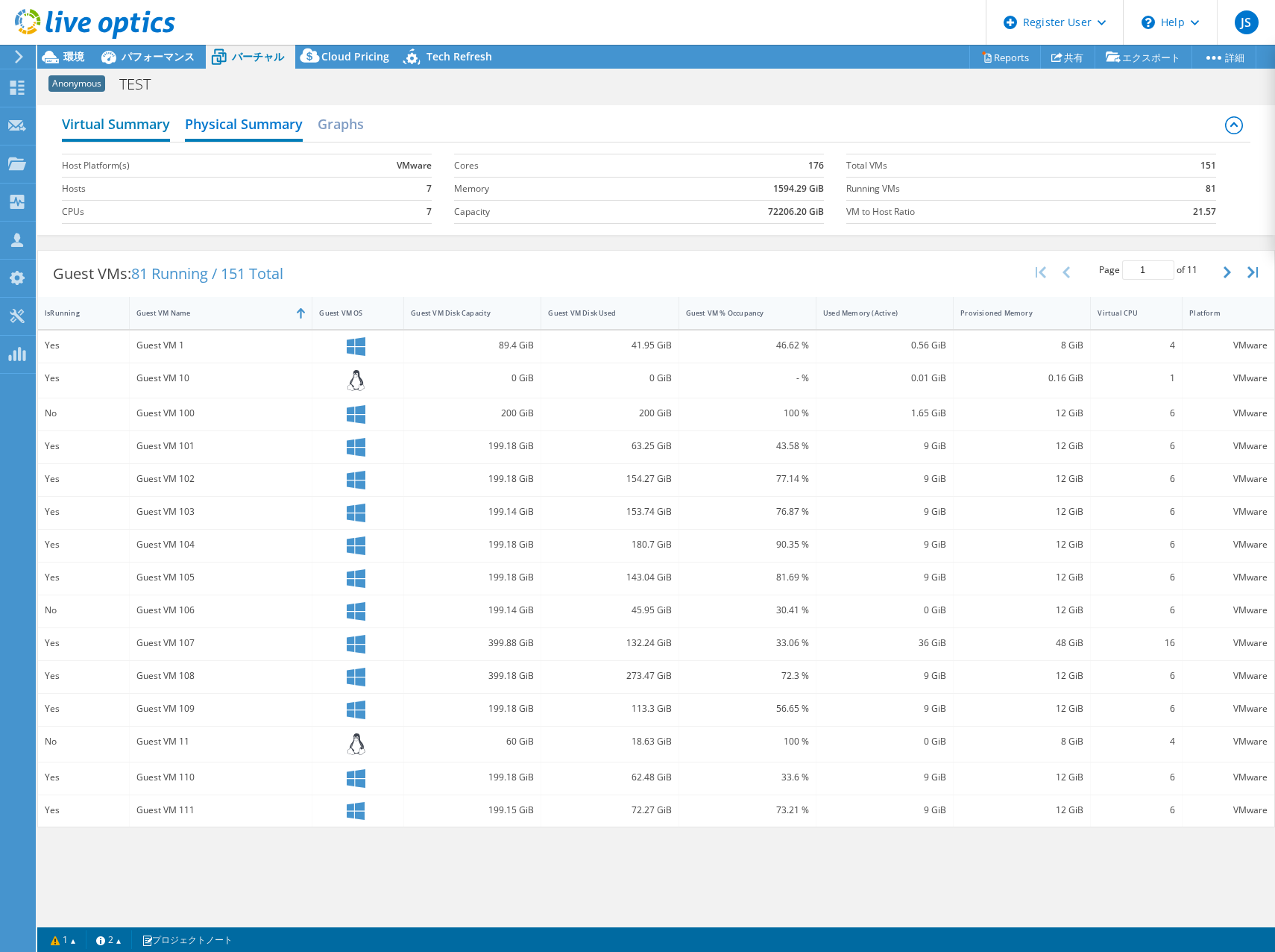
click at [136, 118] on h2 "Virtual Summary" at bounding box center [115, 125] width 108 height 33
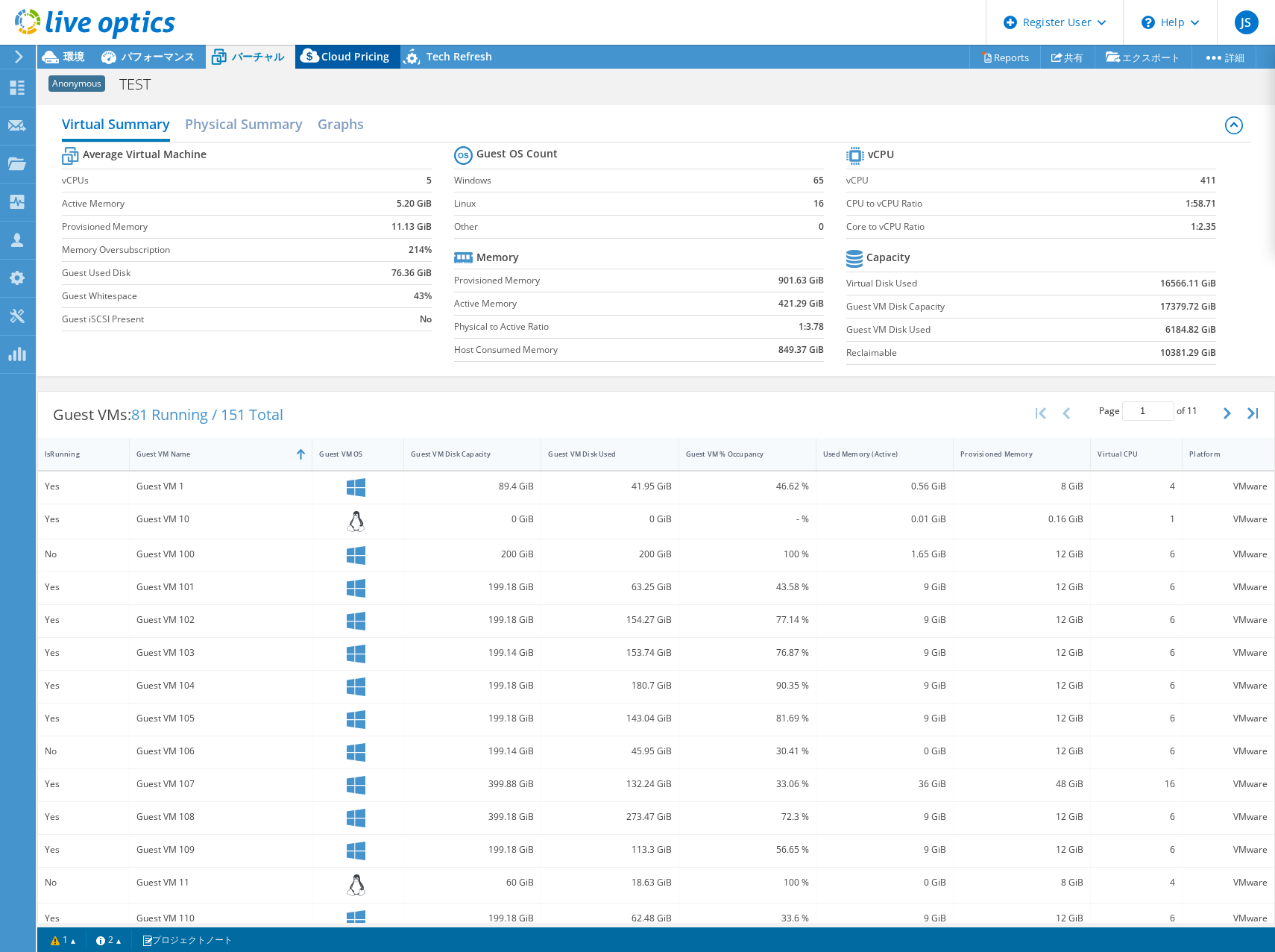
click at [345, 66] on div "Cloud Pricing" at bounding box center [348, 57] width 105 height 24
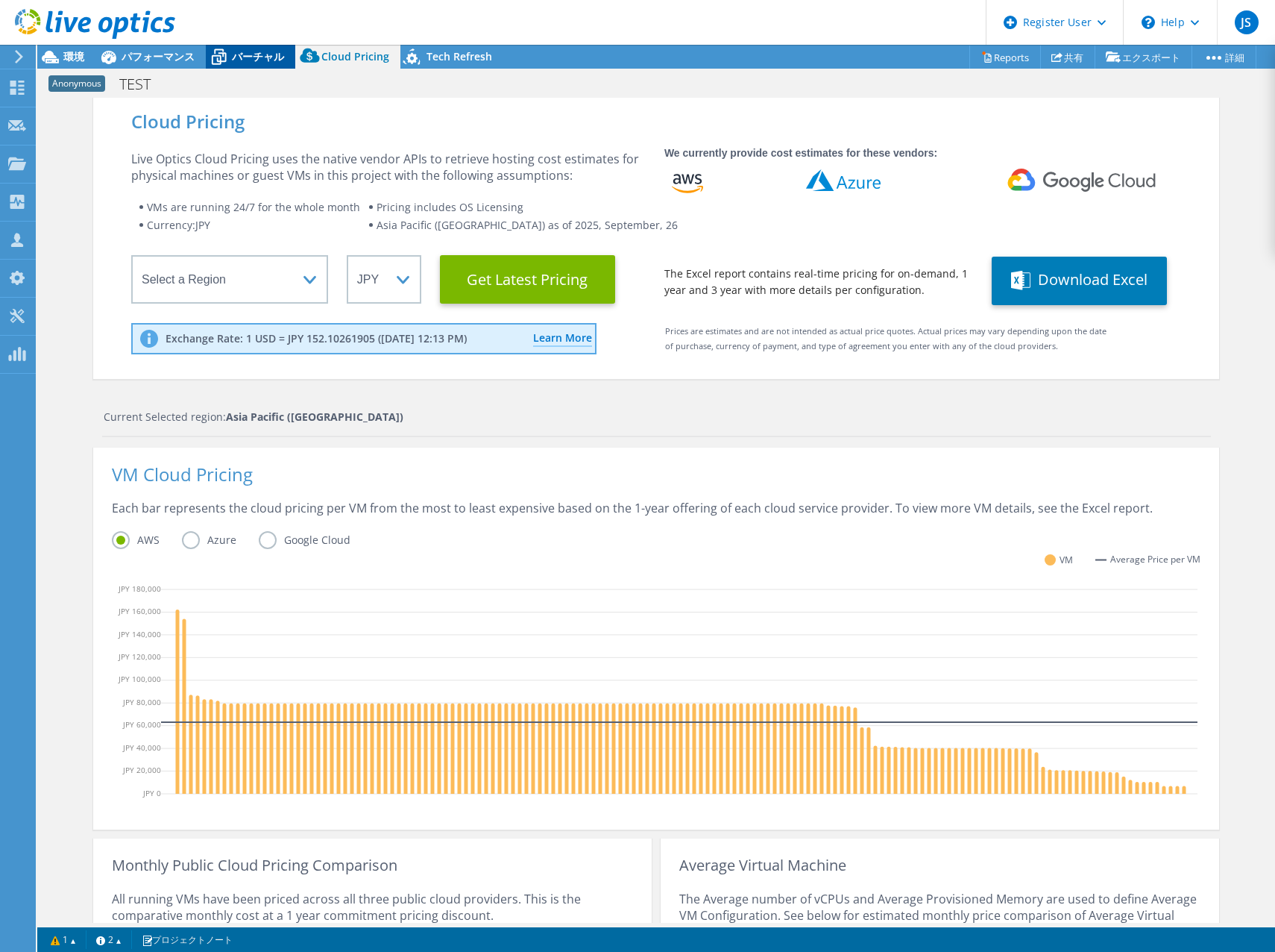
click at [220, 56] on icon at bounding box center [219, 59] width 15 height 12
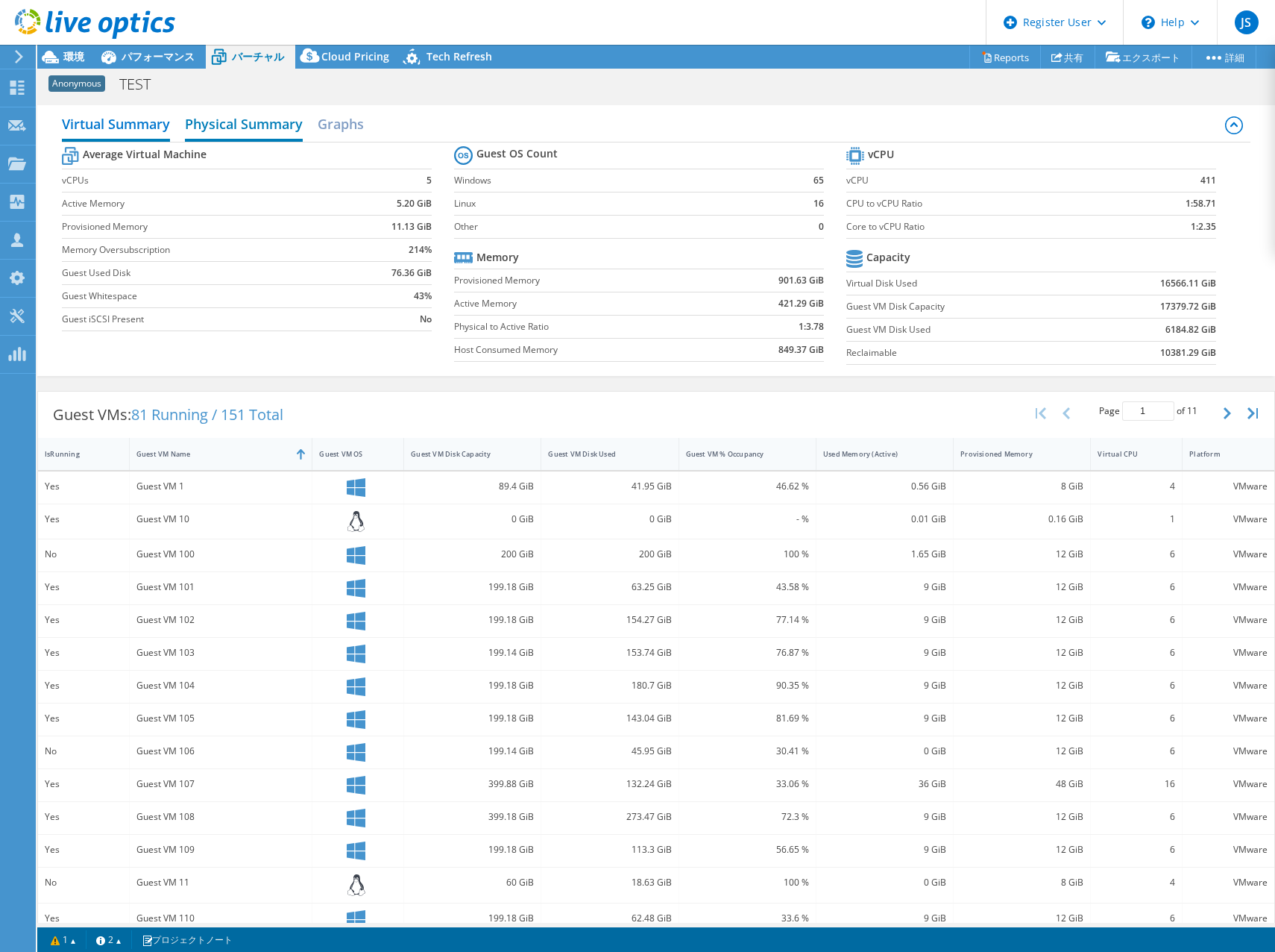
click at [225, 118] on h2 "Physical Summary" at bounding box center [243, 125] width 118 height 33
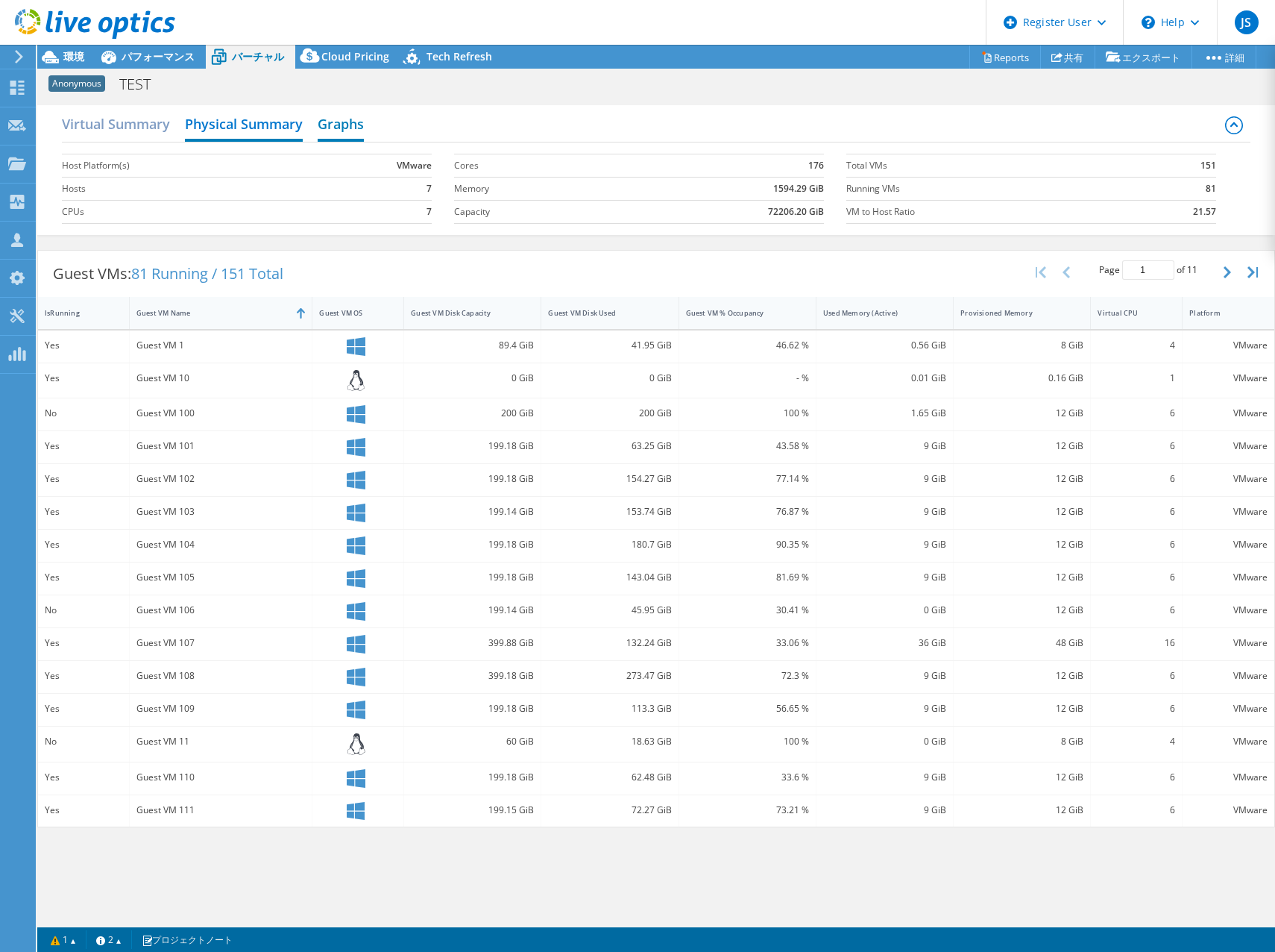
click at [344, 125] on h2 "Graphs" at bounding box center [341, 125] width 47 height 33
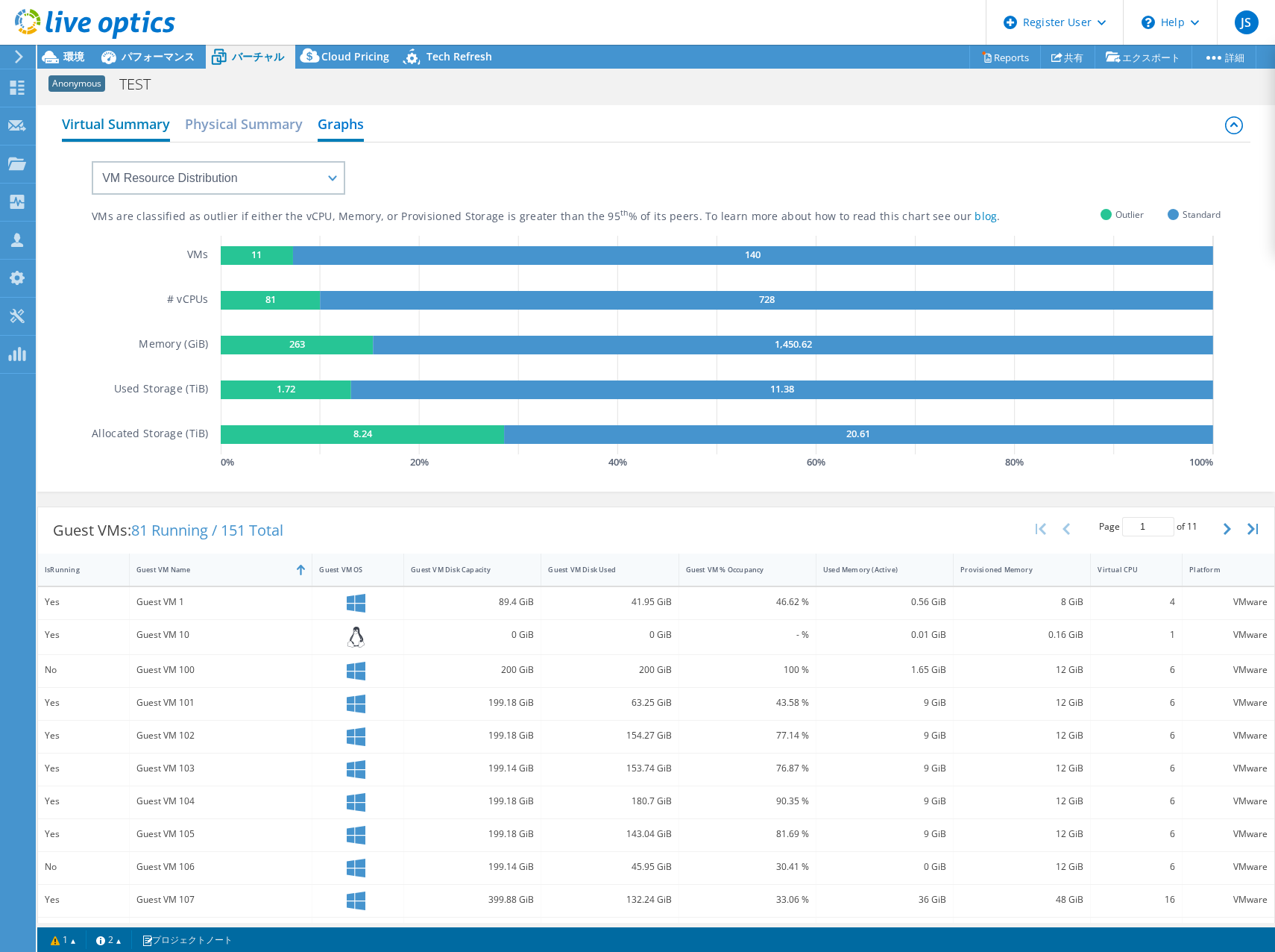
click at [128, 131] on h2 "Virtual Summary" at bounding box center [115, 125] width 108 height 33
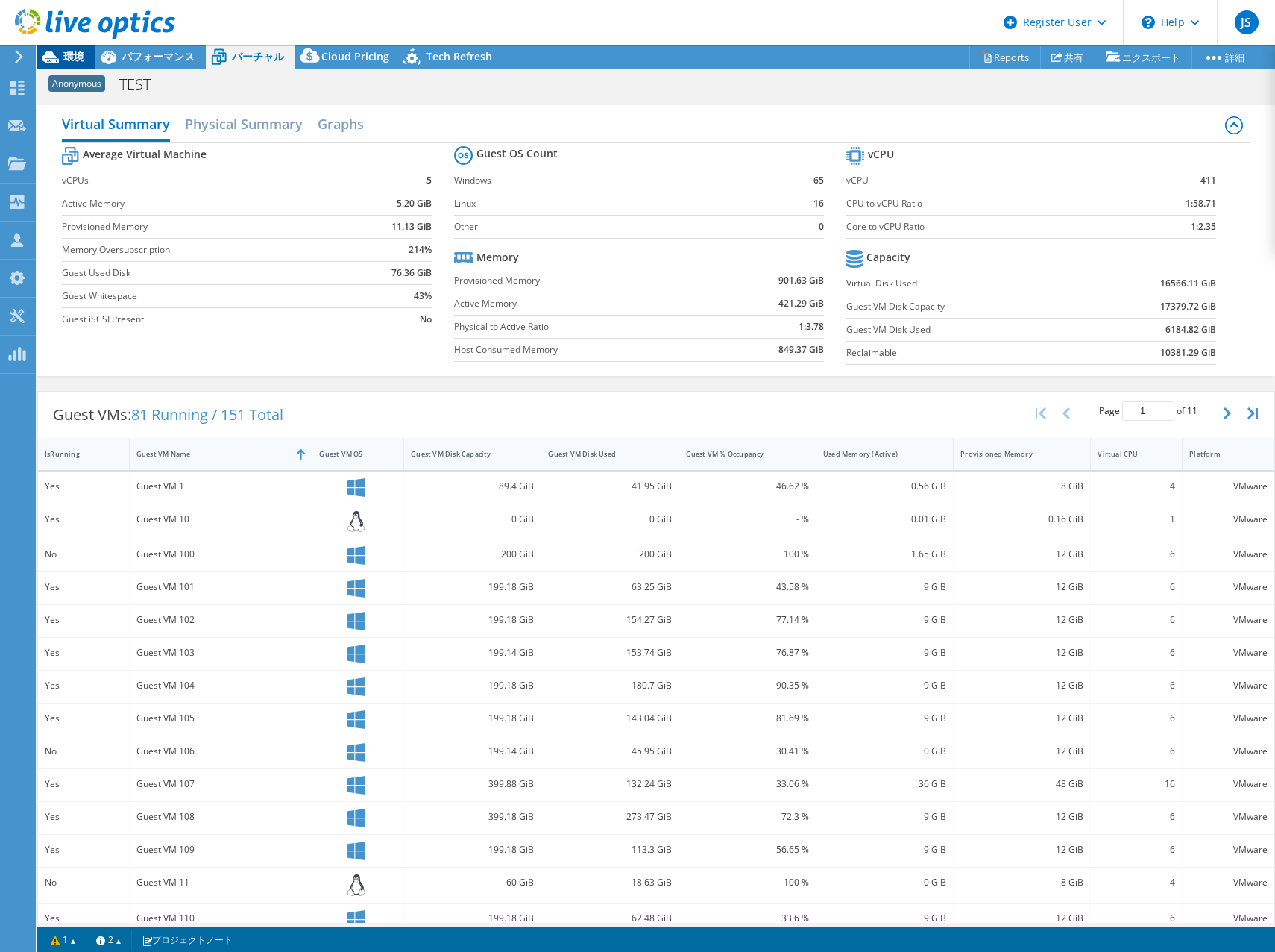
click at [78, 60] on span "環境" at bounding box center [74, 57] width 21 height 14
